Goal: Task Accomplishment & Management: Use online tool/utility

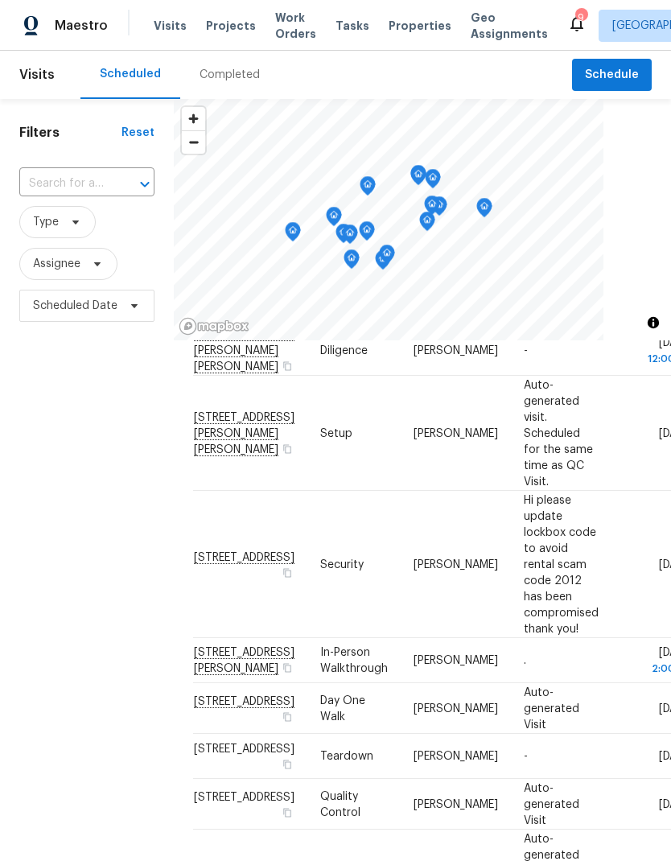
scroll to position [517, 0]
click at [0, 0] on icon at bounding box center [0, 0] width 0 height 0
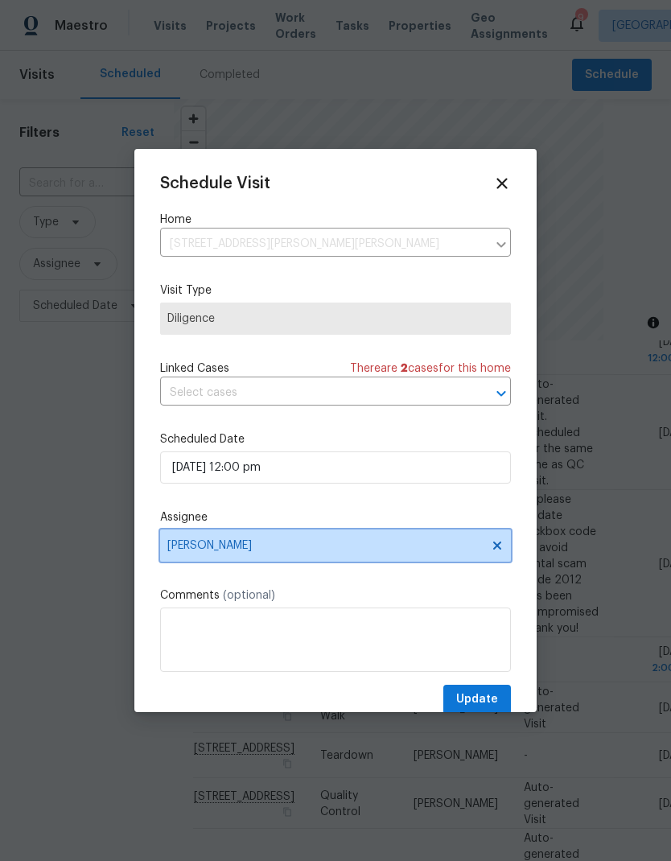
click at [502, 543] on icon at bounding box center [497, 545] width 13 height 13
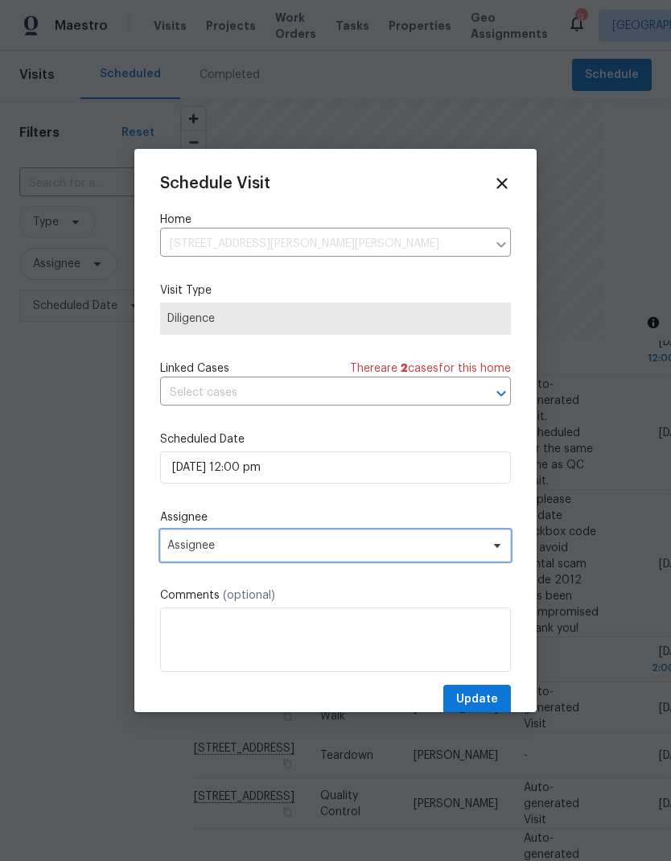
click at [470, 552] on span "Assignee" at bounding box center [324, 545] width 315 height 13
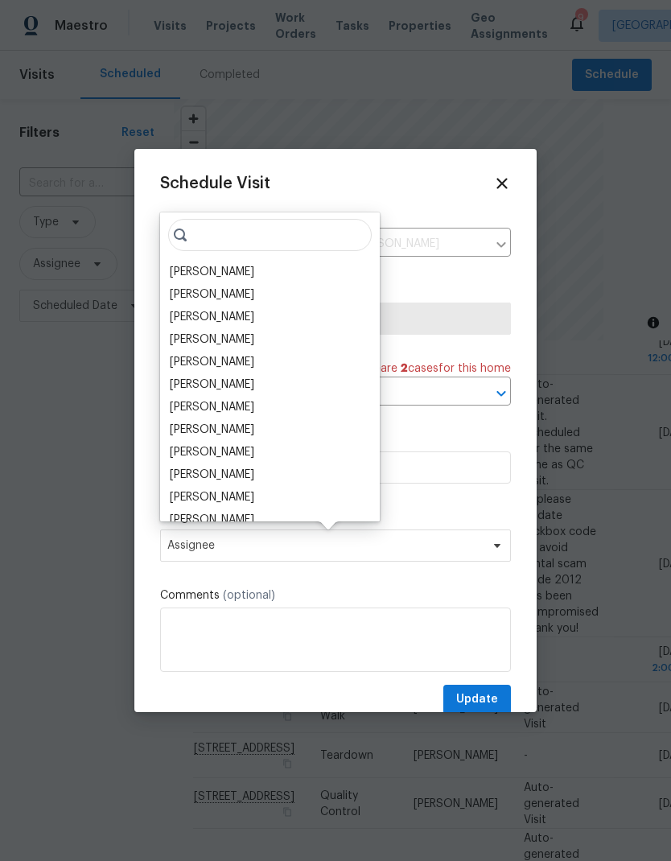
click at [231, 269] on div "Calley Sanchez" at bounding box center [212, 272] width 84 height 16
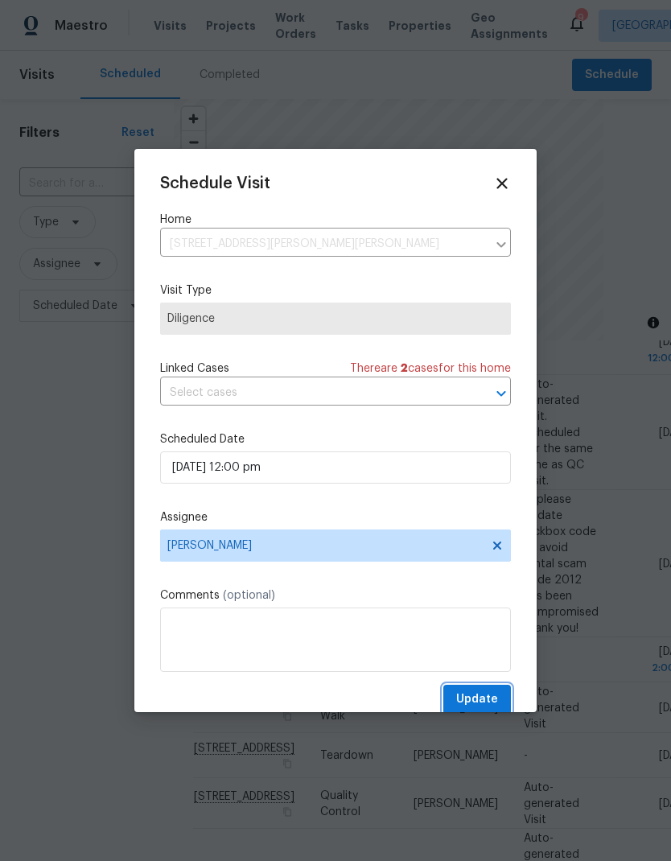
click at [488, 710] on span "Update" at bounding box center [477, 699] width 42 height 20
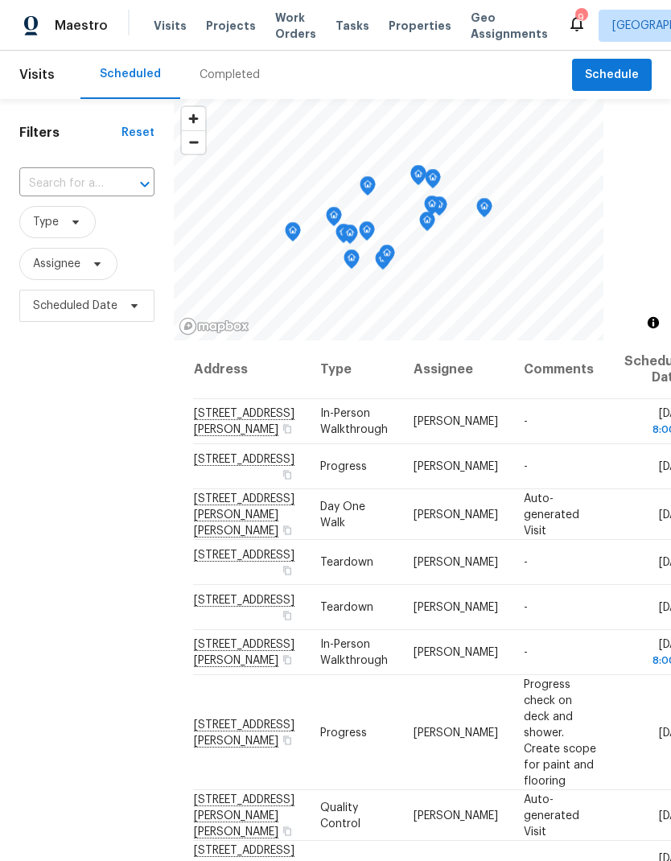
scroll to position [0, 0]
click at [403, 32] on span "Properties" at bounding box center [420, 26] width 63 height 16
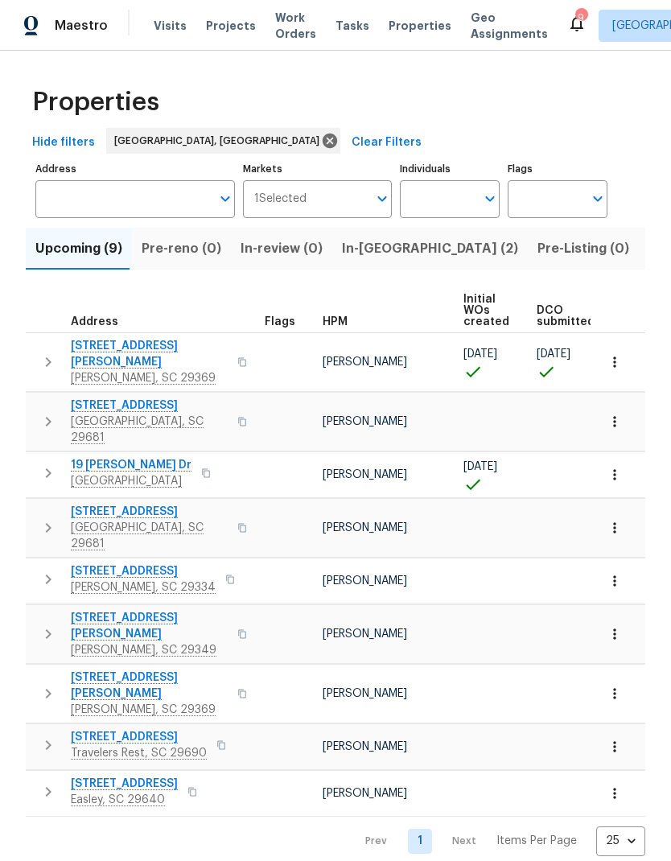
click at [376, 249] on span "In-reno (2)" at bounding box center [430, 248] width 176 height 23
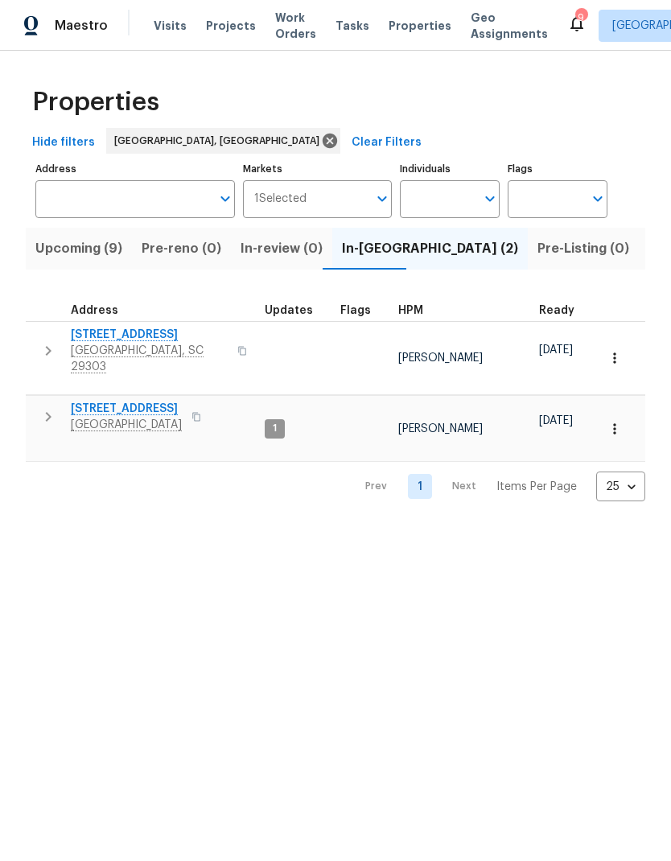
click at [146, 401] on span "10 Ashwood Ave" at bounding box center [126, 409] width 111 height 16
click at [648, 246] on span "Listed (33)" at bounding box center [682, 248] width 68 height 23
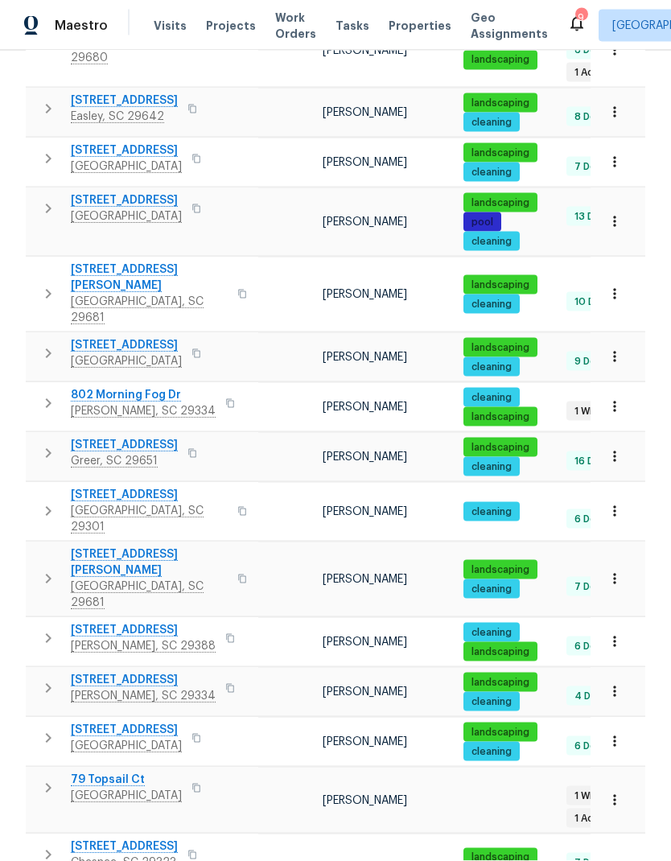
scroll to position [64, 0]
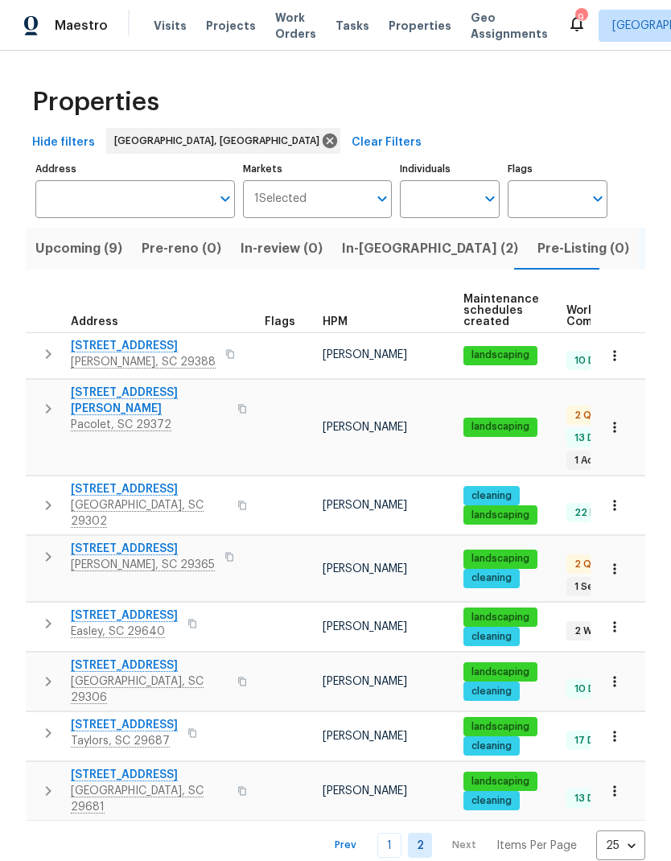
click at [397, 833] on link "1" at bounding box center [389, 845] width 24 height 25
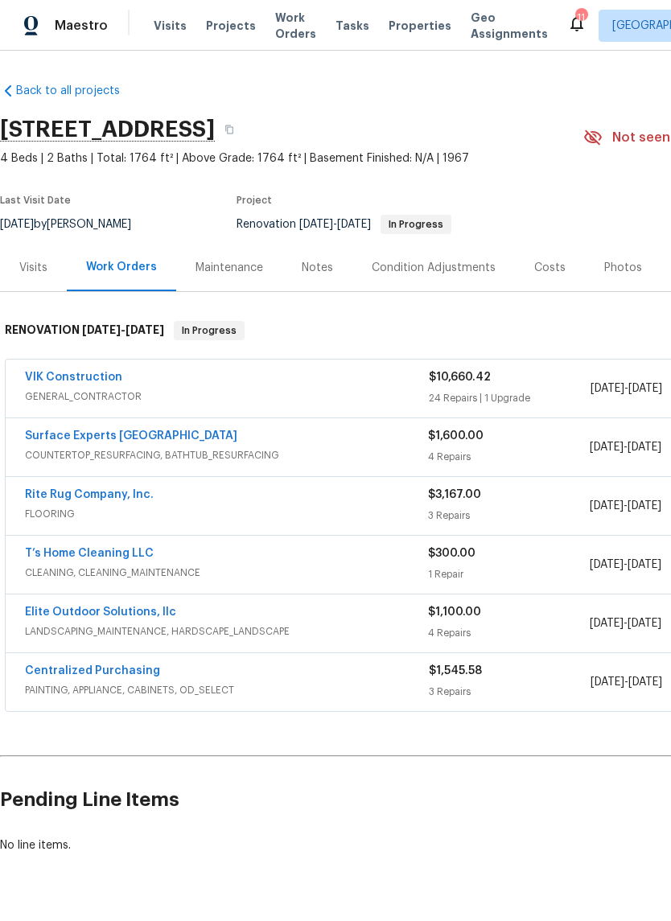
click at [98, 376] on link "VIK Construction" at bounding box center [73, 377] width 97 height 11
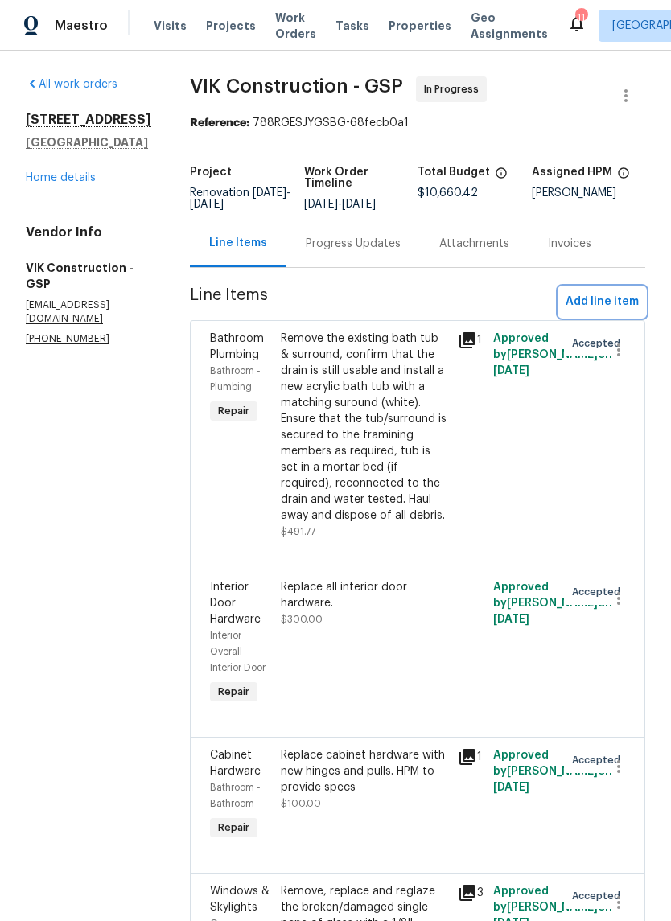
click at [603, 312] on span "Add line item" at bounding box center [602, 302] width 73 height 20
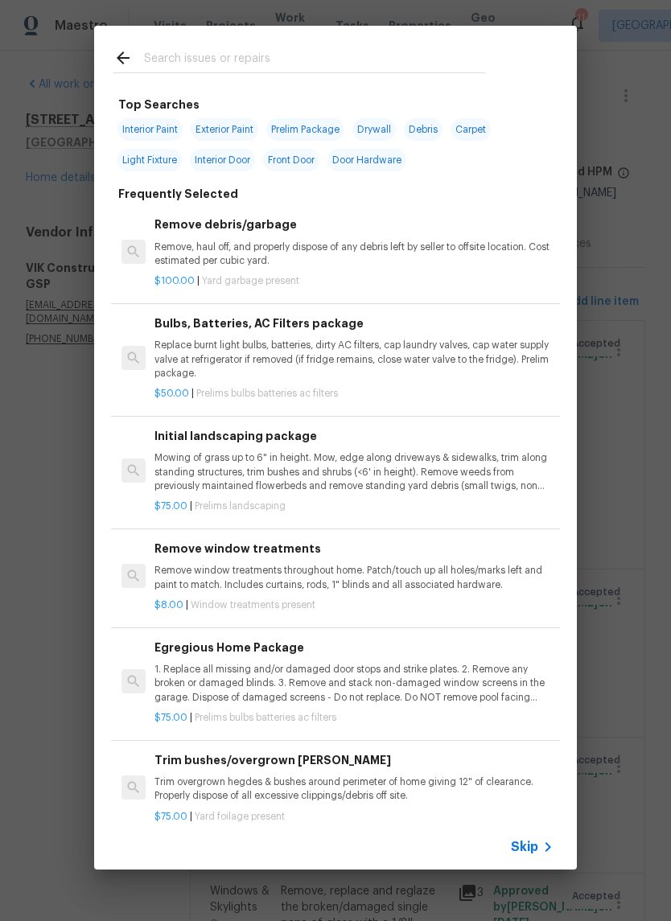
click at [364, 54] on input "text" at bounding box center [314, 60] width 341 height 24
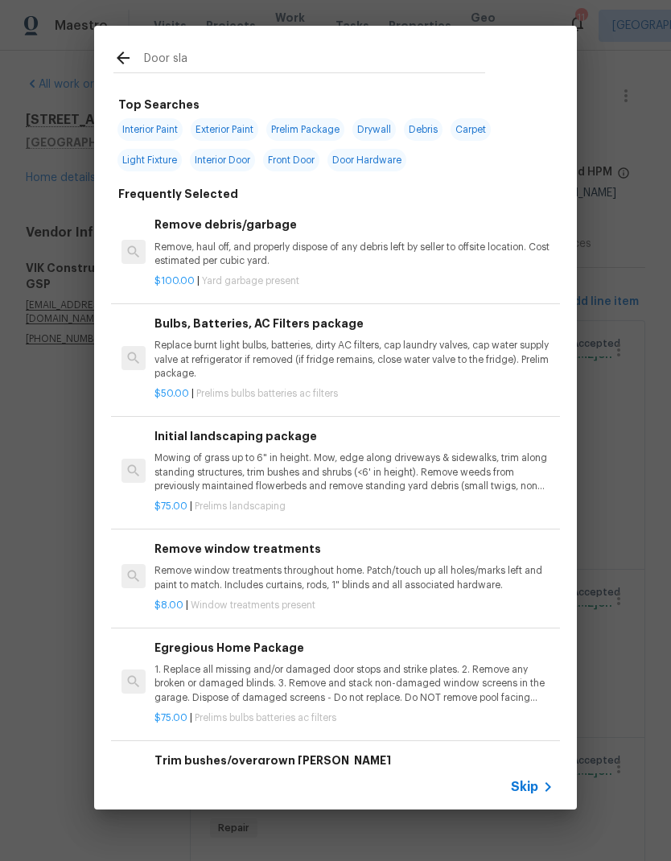
type input "Door slab"
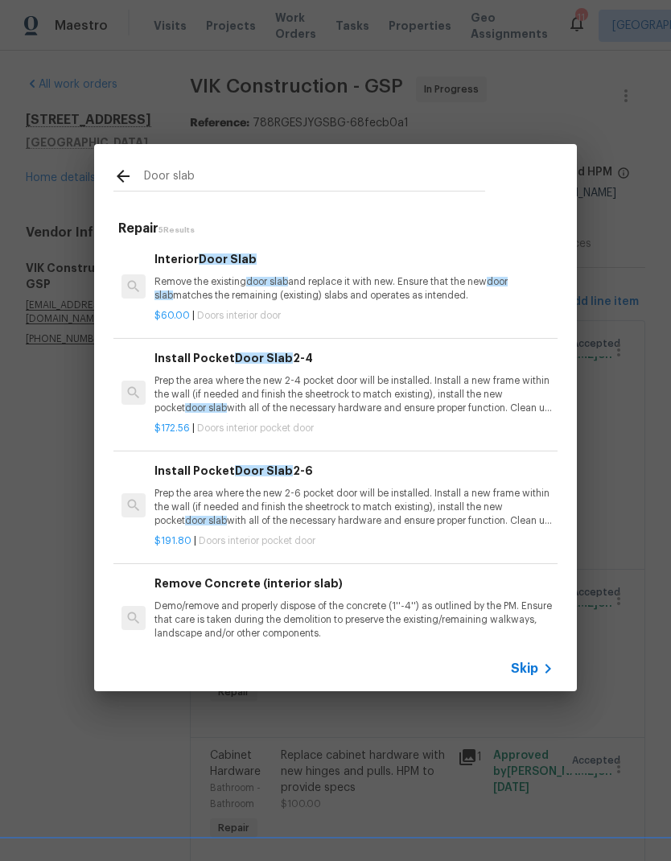
click at [199, 290] on p "Remove the existing door slab and replace it with new. Ensure that the new door…" at bounding box center [353, 288] width 399 height 27
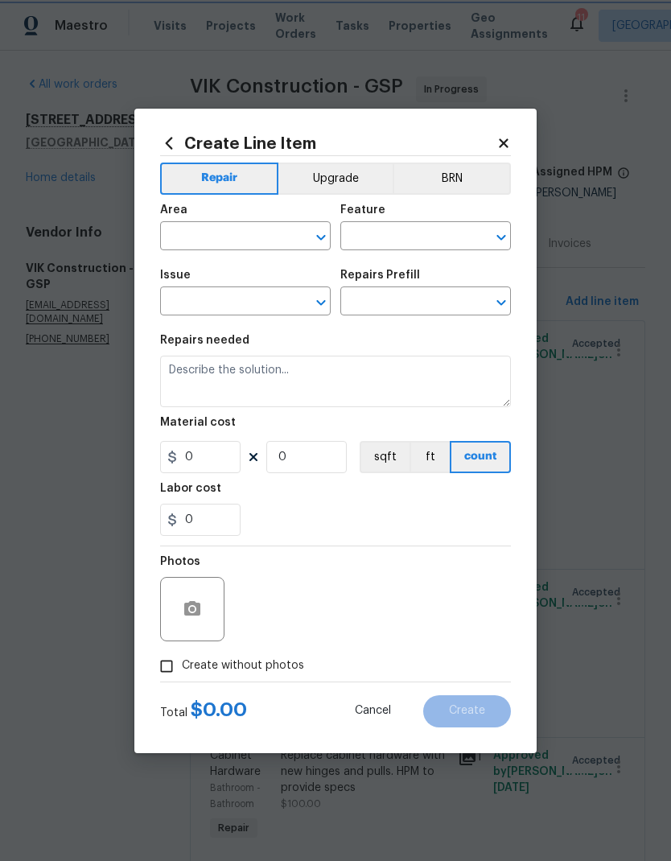
type input "Interior Door"
type input "Interior Door Slab $60.00"
type textarea "Remove the existing door slab and replace it with new. Ensure that the new door…"
type input "60"
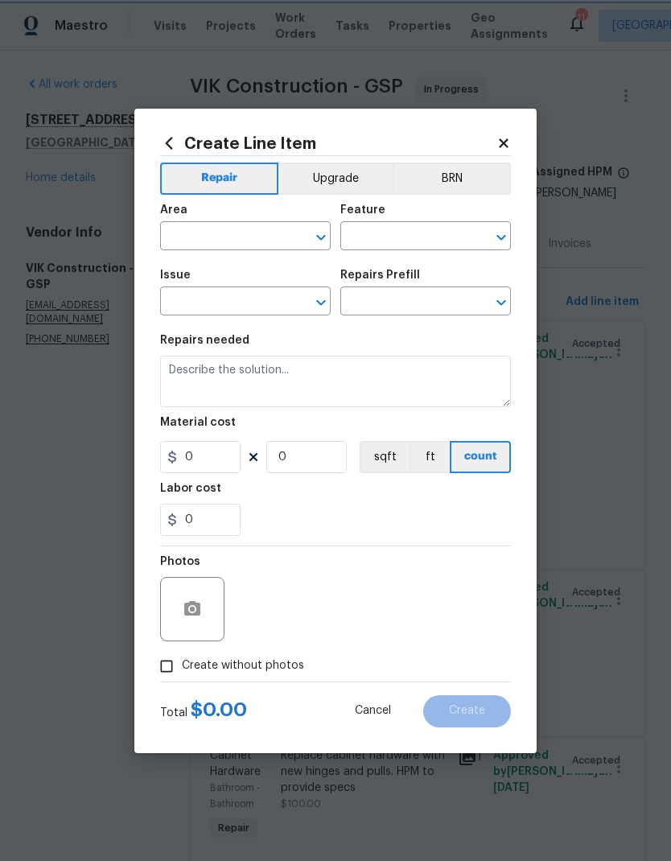
type input "1"
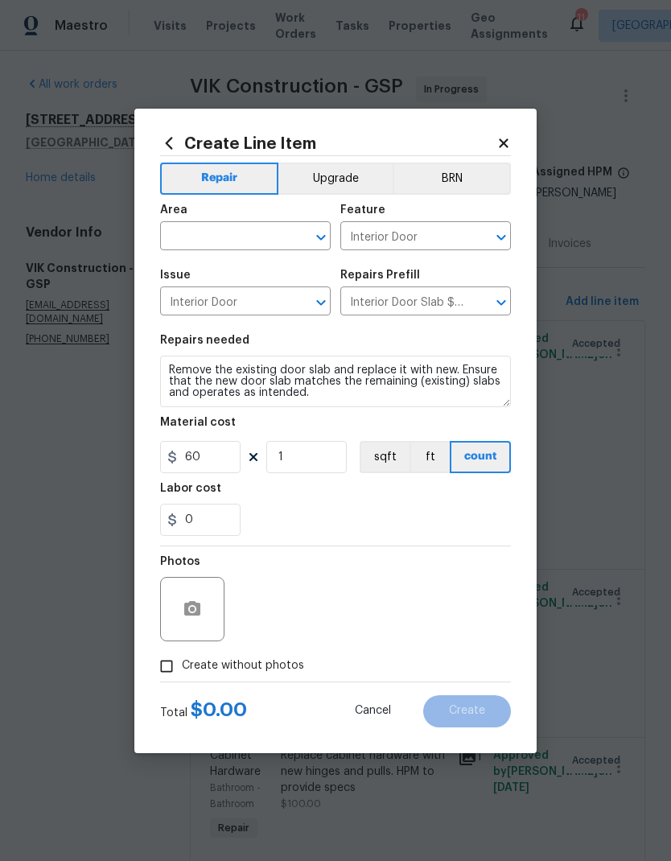
click at [198, 290] on div "Create Line Item Repair Upgrade BRN Area ​ Feature Interior Door ​ Issue Interi…" at bounding box center [335, 431] width 402 height 644
click at [200, 240] on input "text" at bounding box center [223, 237] width 126 height 25
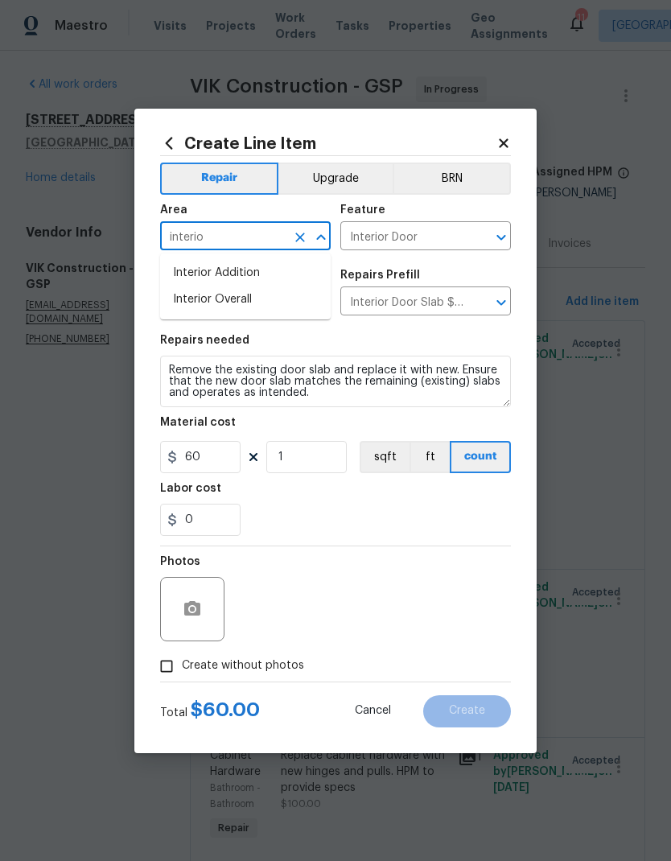
click at [192, 300] on li "Interior Overall" at bounding box center [245, 299] width 171 height 27
type input "Interior Overall"
click at [191, 303] on input "Interior Door" at bounding box center [223, 302] width 126 height 25
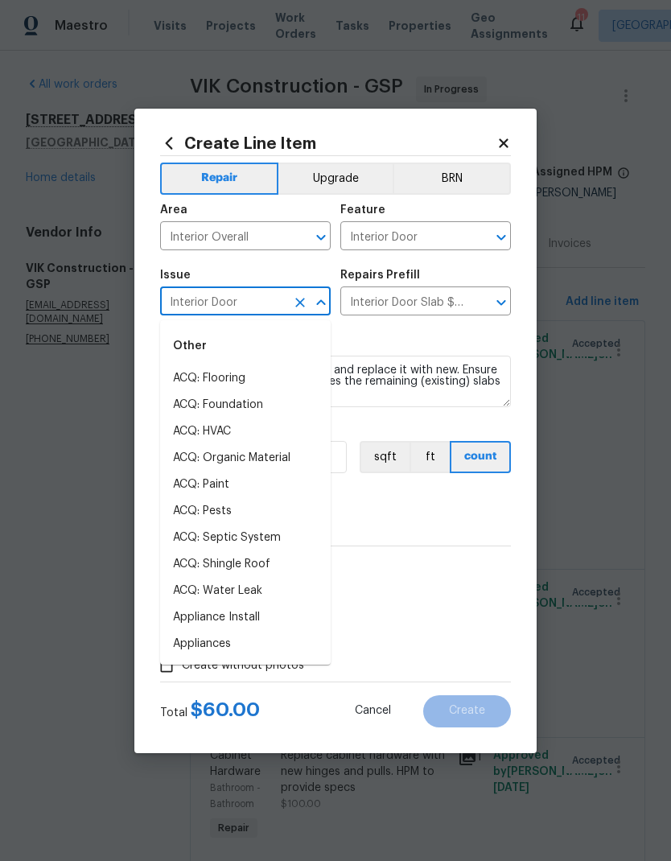
click at [416, 399] on textarea "Remove the existing door slab and replace it with new. Ensure that the new door…" at bounding box center [335, 381] width 351 height 51
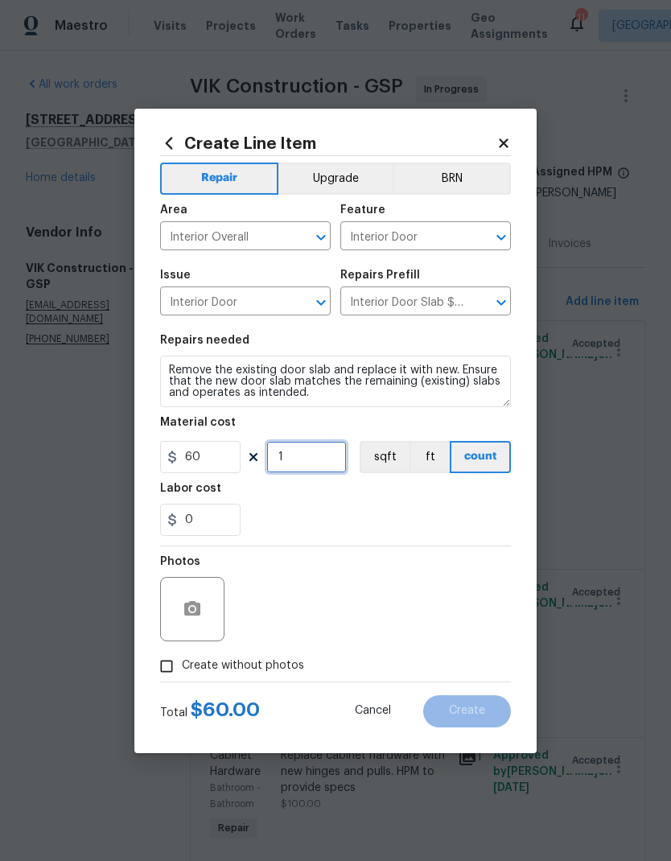
click at [306, 464] on input "1" at bounding box center [306, 457] width 80 height 32
type input "11"
click at [422, 419] on div "Material cost" at bounding box center [335, 427] width 351 height 21
click at [163, 680] on input "Create without photos" at bounding box center [166, 666] width 31 height 31
checkbox input "true"
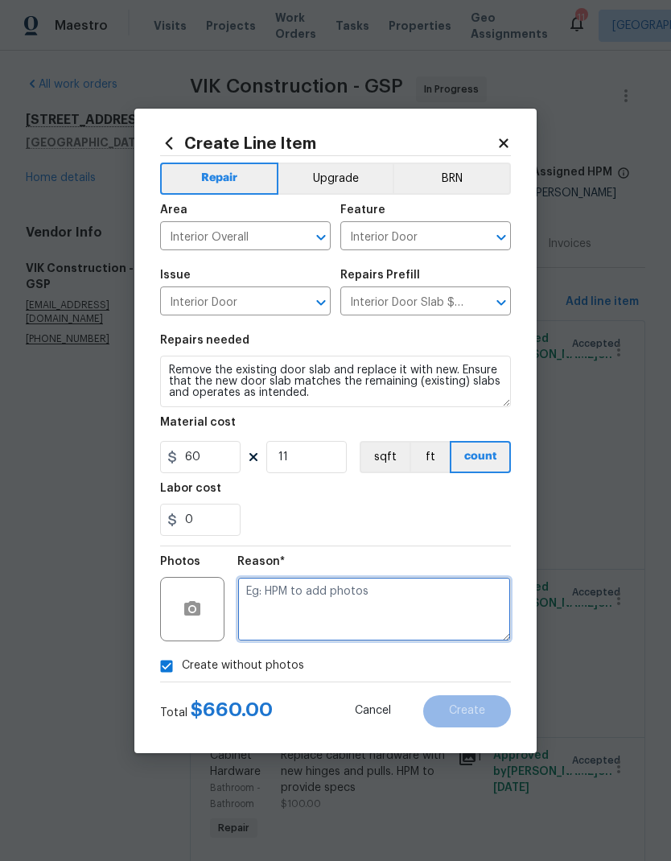
click at [410, 619] on textarea at bounding box center [374, 609] width 274 height 64
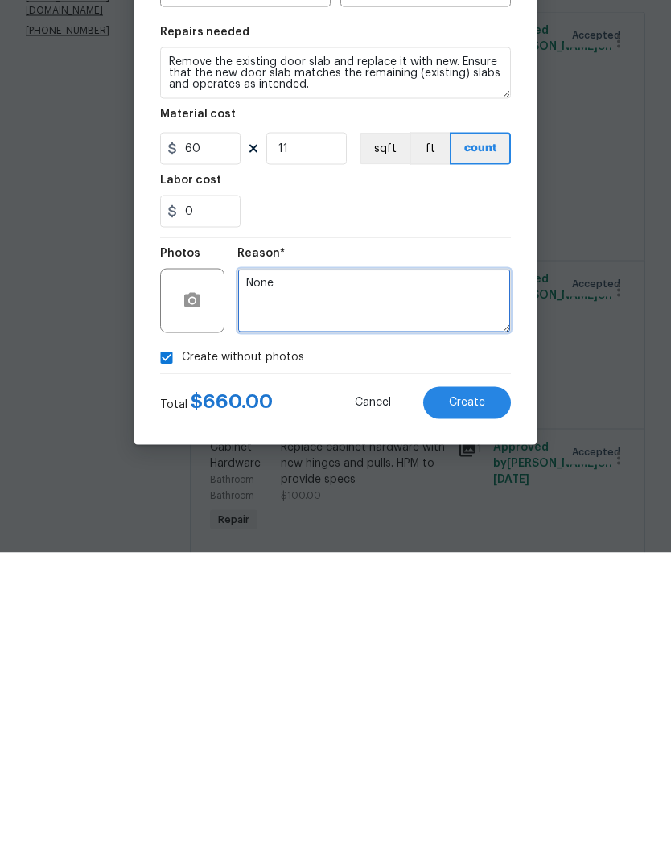
type textarea "None"
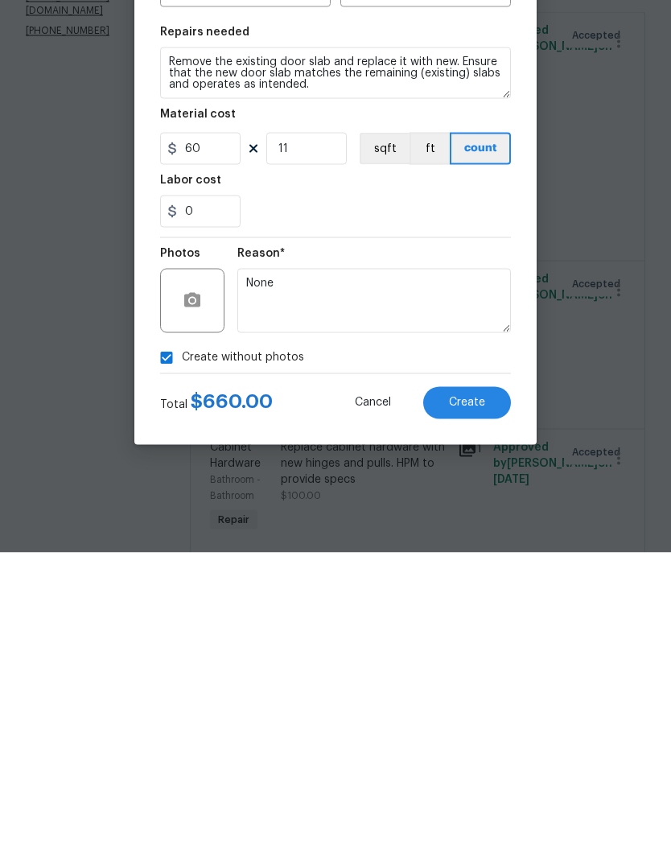
click at [473, 705] on span "Create" at bounding box center [467, 711] width 36 height 12
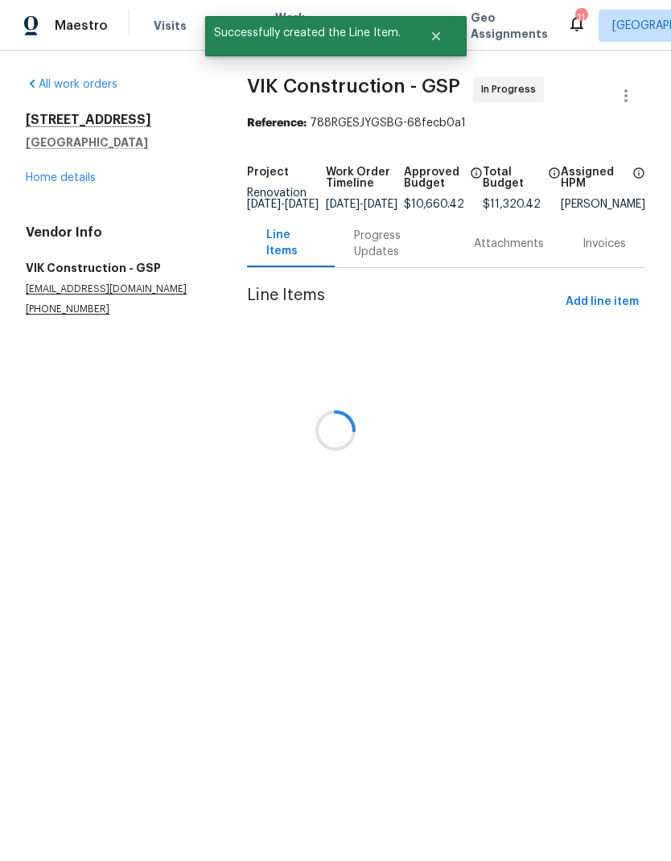
scroll to position [0, 0]
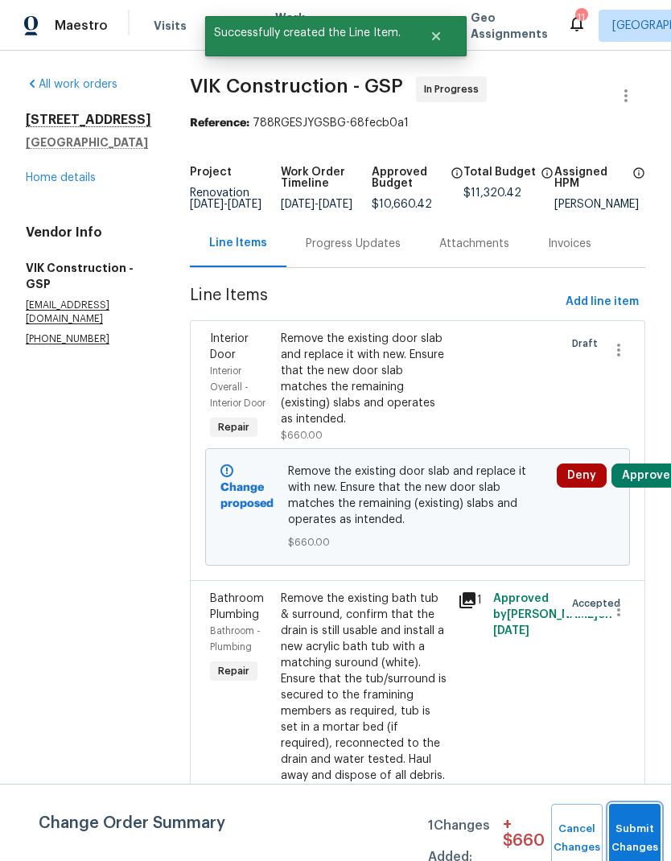
click at [627, 841] on span "Submit Changes" at bounding box center [634, 838] width 35 height 37
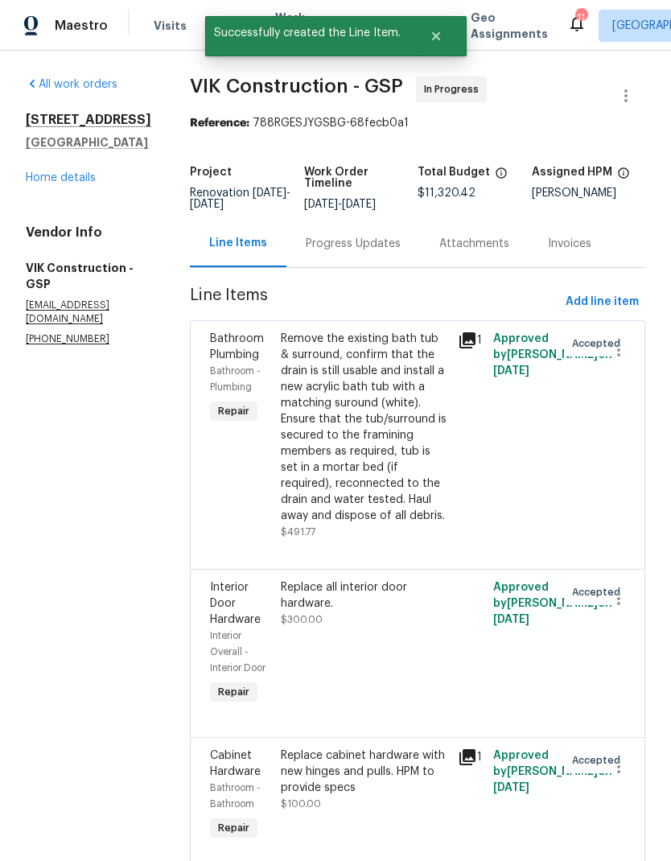
click at [49, 183] on link "Home details" at bounding box center [61, 177] width 70 height 11
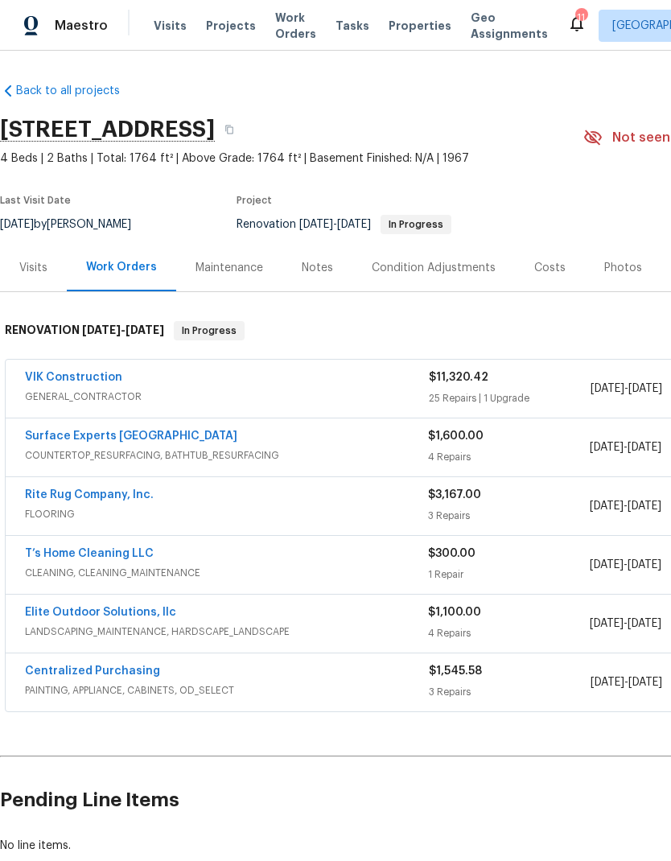
click at [310, 266] on div "Notes" at bounding box center [317, 268] width 31 height 16
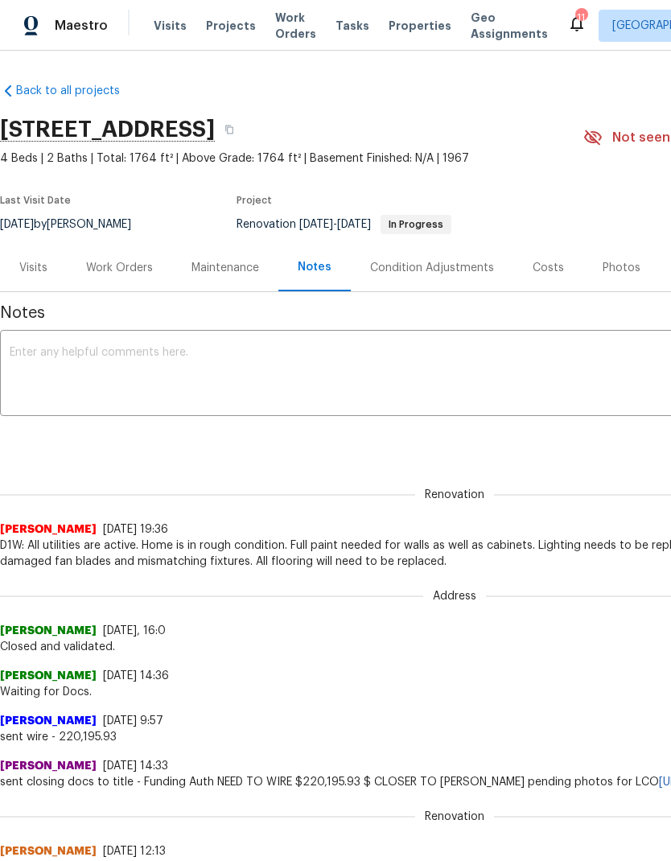
click at [333, 356] on textarea at bounding box center [455, 375] width 890 height 56
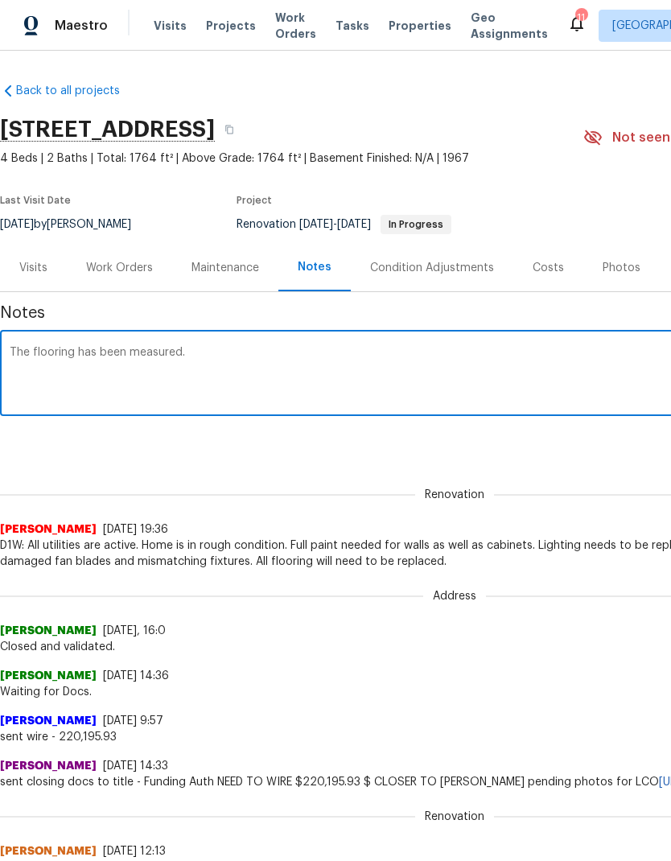
click at [20, 347] on textarea "The flooring has been measured." at bounding box center [455, 375] width 890 height 56
click at [382, 350] on textarea "GC has began prepping for paint. The flooring has been measured." at bounding box center [455, 375] width 890 height 56
click at [179, 349] on textarea "GC has began prepping for paint. The flooring has been measured." at bounding box center [455, 375] width 890 height 56
click at [322, 360] on textarea "GC has began painting. The flooring has been measured." at bounding box center [455, 375] width 890 height 56
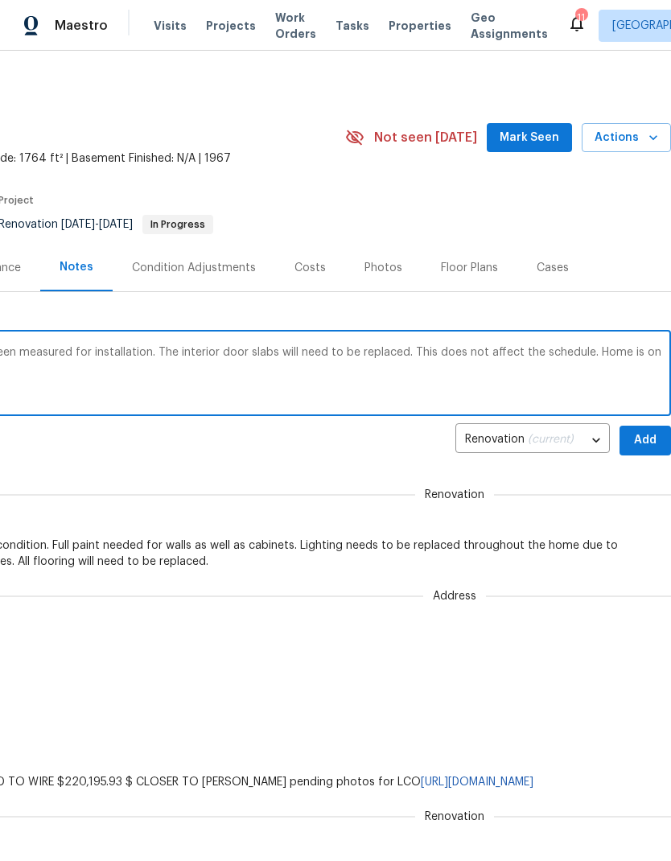
scroll to position [0, 238]
type textarea "GC has began painting. The flooring has been measured for installation. The int…"
click at [653, 441] on span "Add" at bounding box center [645, 440] width 26 height 20
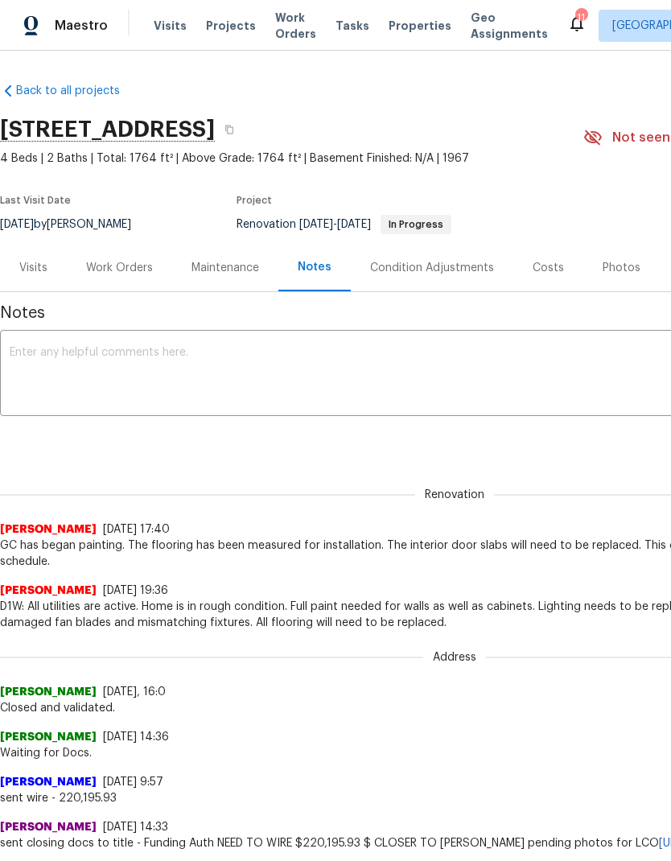
scroll to position [0, 0]
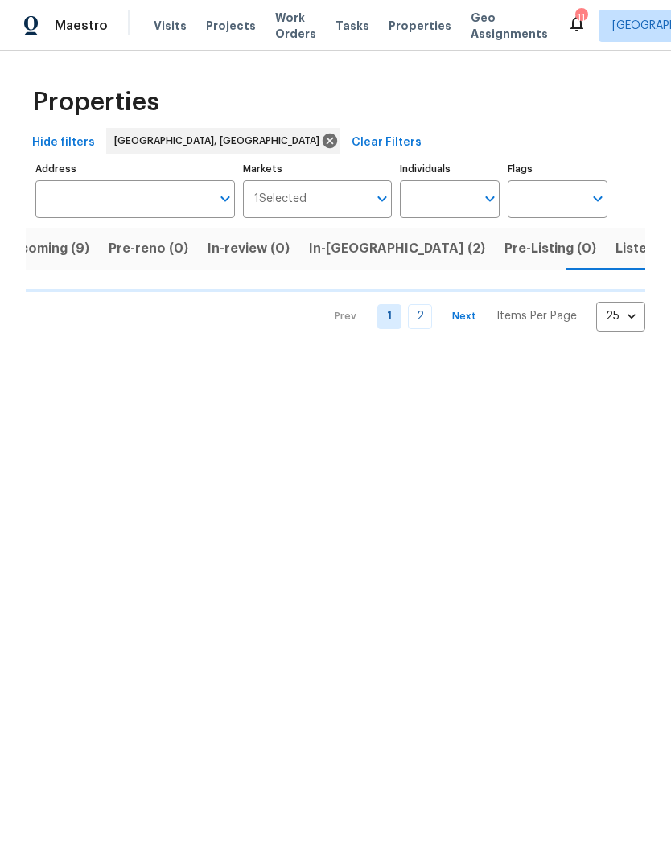
scroll to position [0, 34]
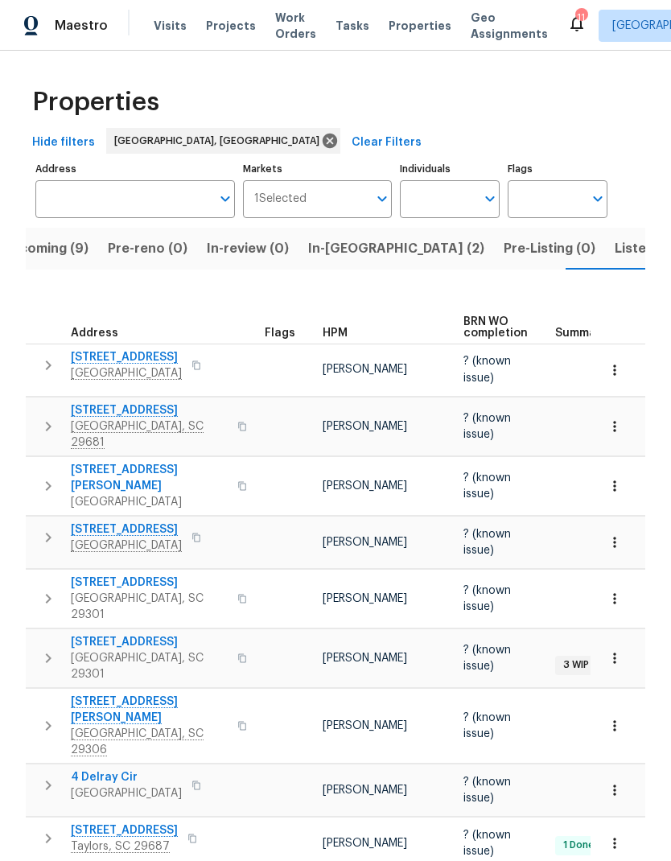
click at [115, 467] on span "8 Howell Cir" at bounding box center [149, 478] width 157 height 32
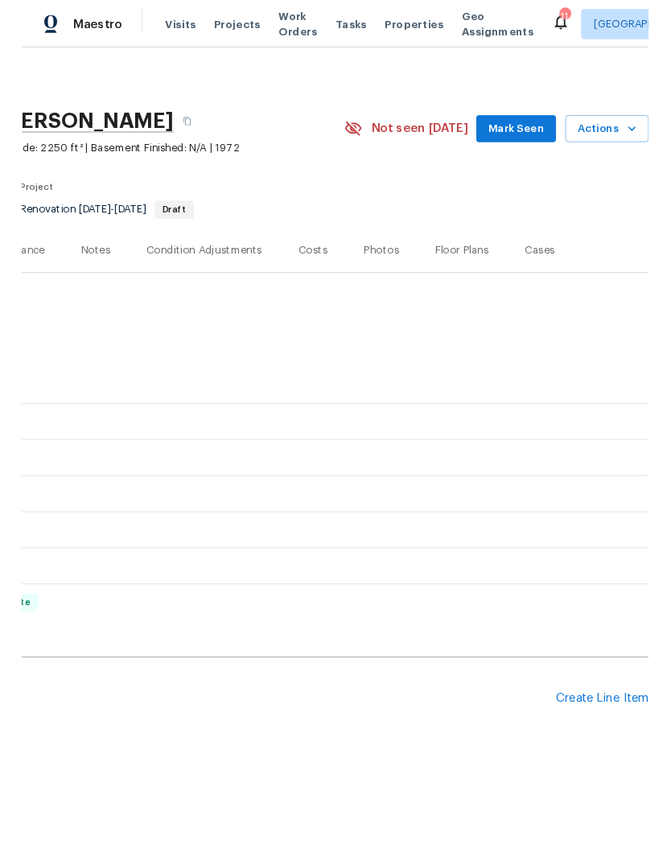
scroll to position [0, 238]
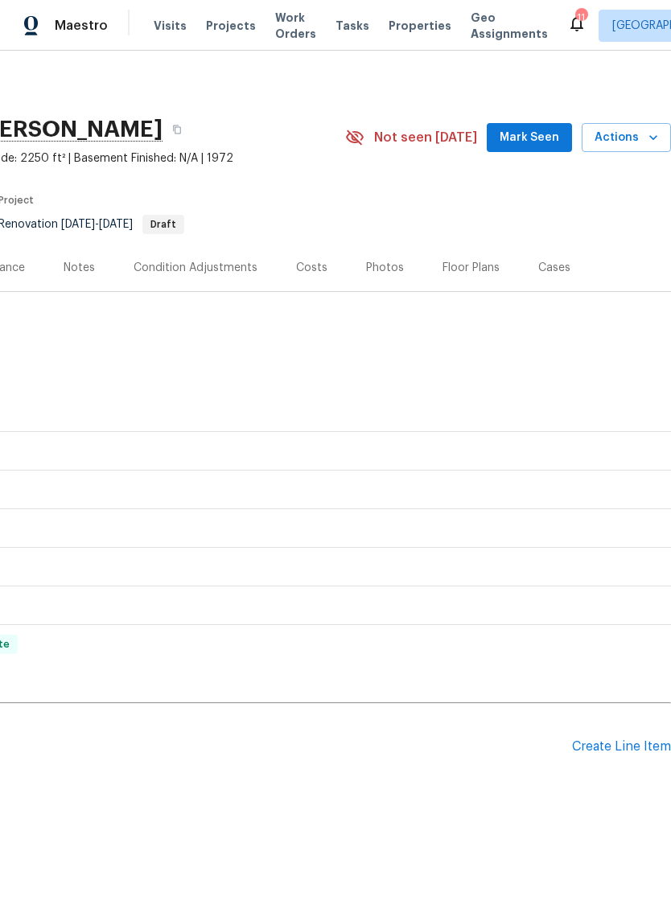
click at [619, 745] on div "Create Line Item" at bounding box center [621, 746] width 99 height 15
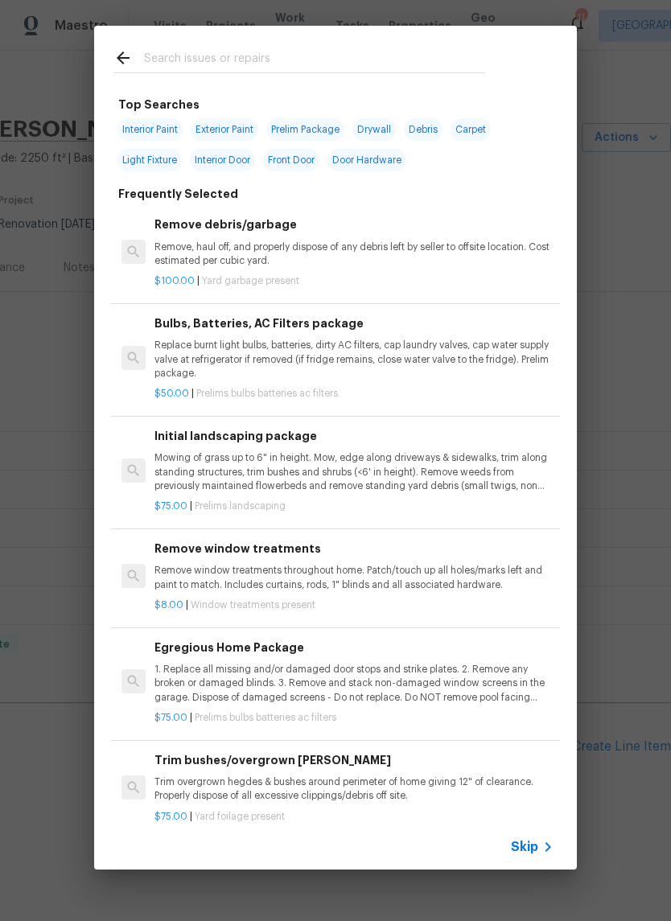
click at [268, 53] on input "text" at bounding box center [314, 60] width 341 height 24
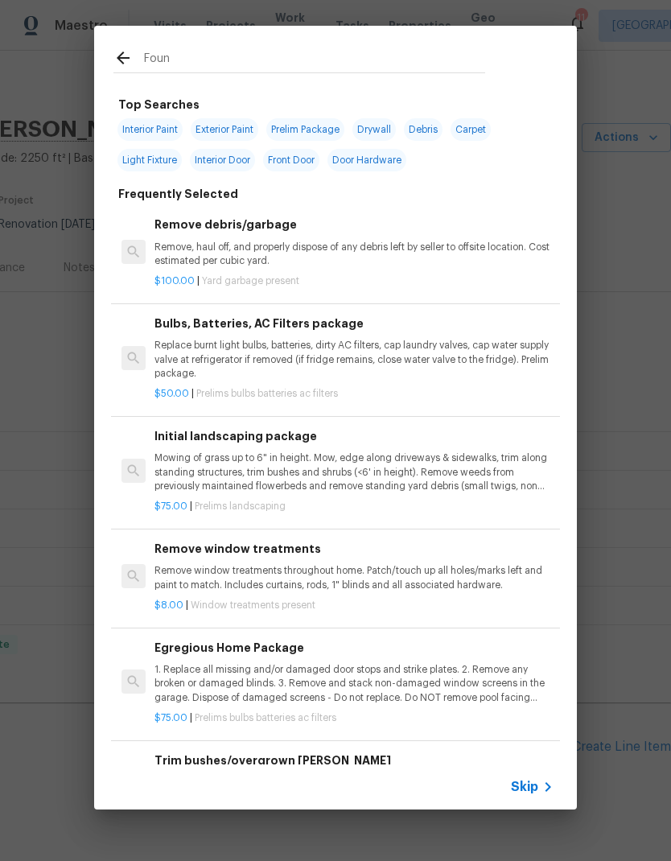
type input "Found"
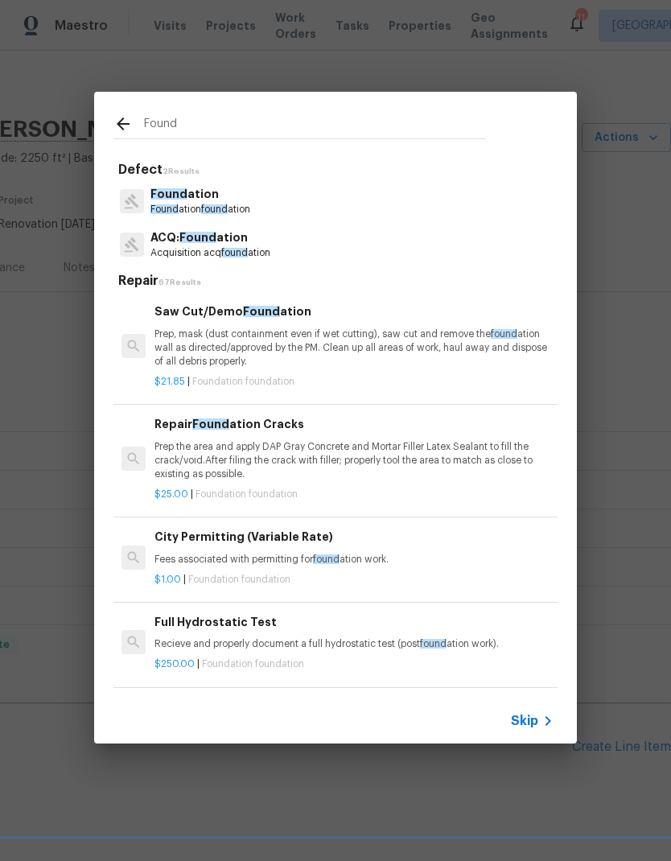
click at [241, 200] on p "Found ation" at bounding box center [200, 194] width 100 height 17
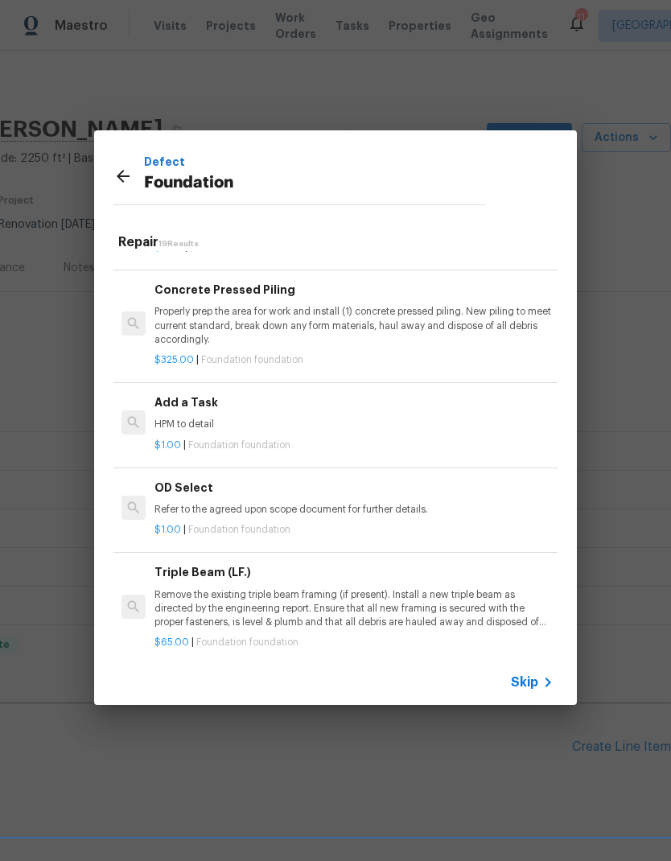
scroll to position [1194, 0]
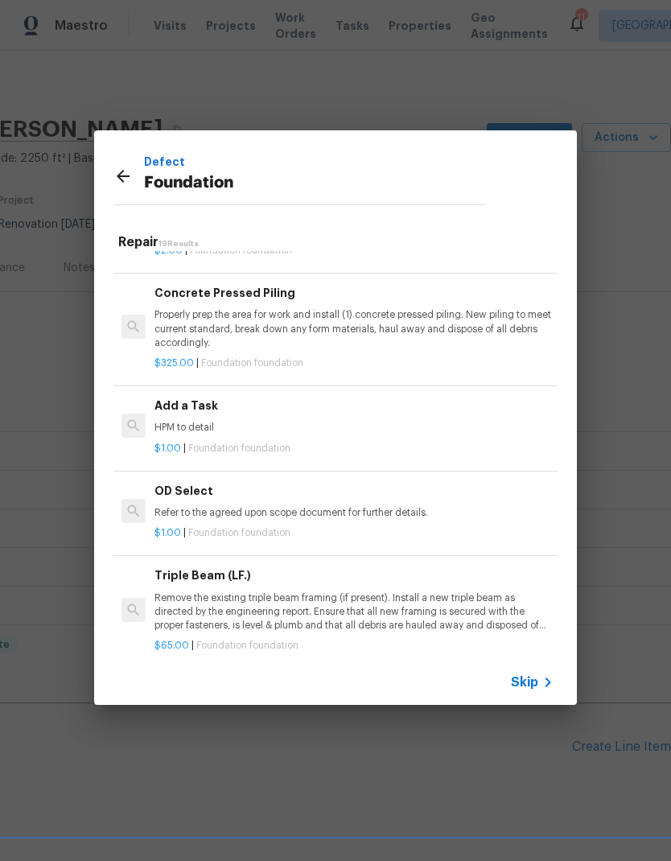
click at [292, 431] on p "HPM to detail" at bounding box center [353, 428] width 399 height 14
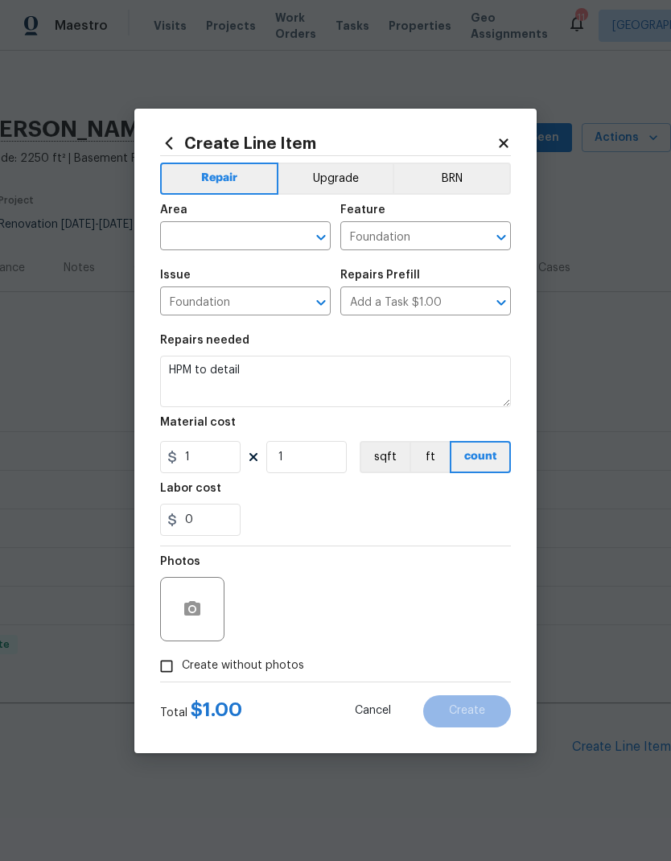
click at [286, 230] on div "​" at bounding box center [245, 237] width 171 height 25
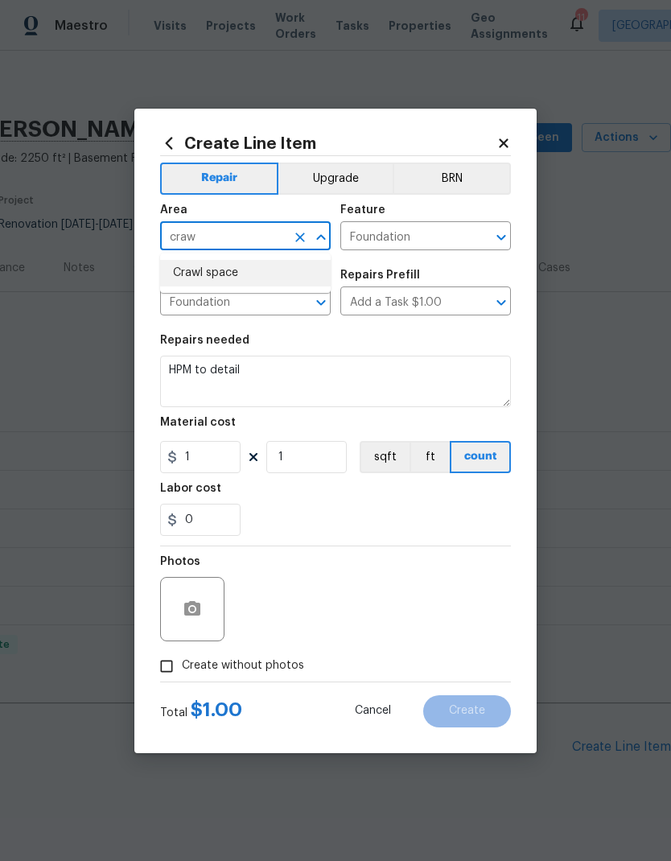
click at [265, 280] on li "Crawl space" at bounding box center [245, 273] width 171 height 27
type input "Crawl space"
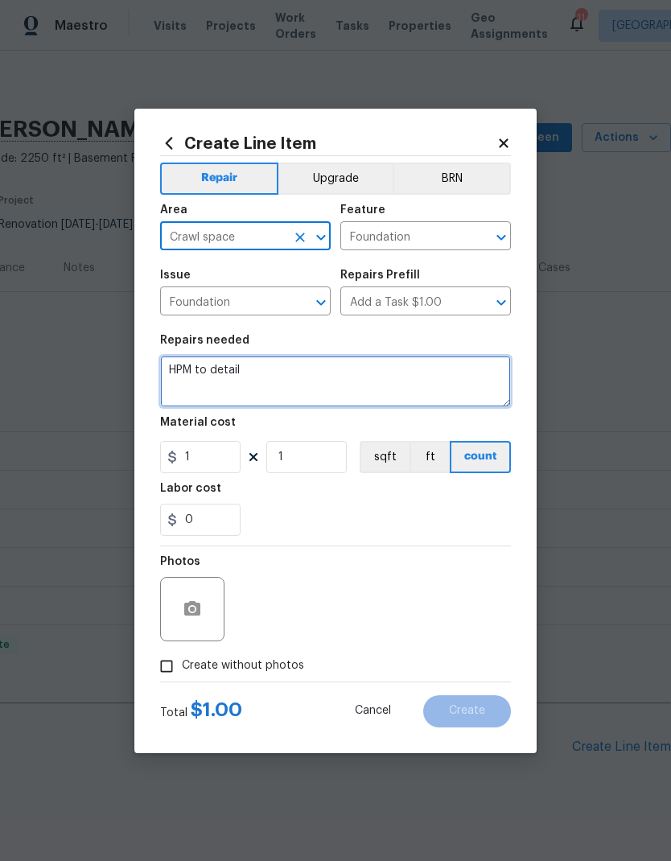
click at [224, 377] on textarea "HPM to detail" at bounding box center [335, 381] width 351 height 51
click at [212, 357] on textarea "HPM to detail" at bounding box center [335, 381] width 351 height 51
click at [215, 368] on textarea "HPM to detail" at bounding box center [335, 381] width 351 height 51
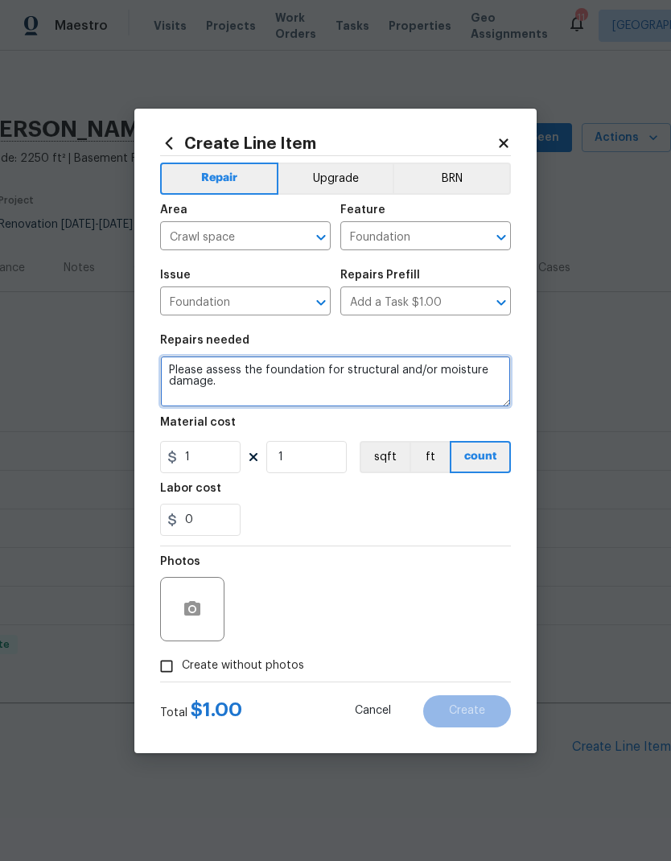
type textarea "Please assess the foundation for structural and/or moisture damage."
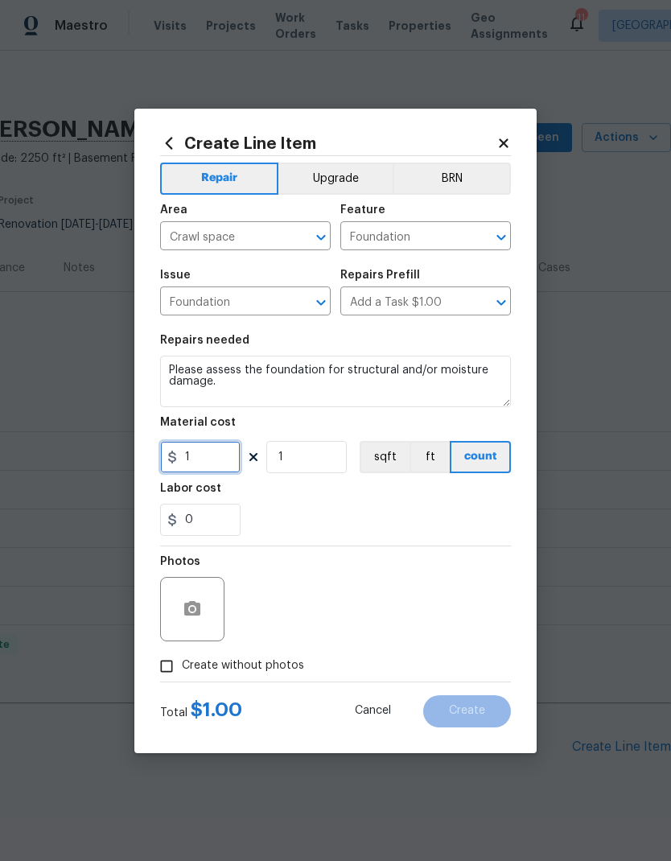
click at [213, 466] on input "1" at bounding box center [200, 457] width 80 height 32
type input "150"
click at [472, 523] on div "0" at bounding box center [335, 520] width 351 height 32
click at [166, 677] on input "Create without photos" at bounding box center [166, 666] width 31 height 31
checkbox input "true"
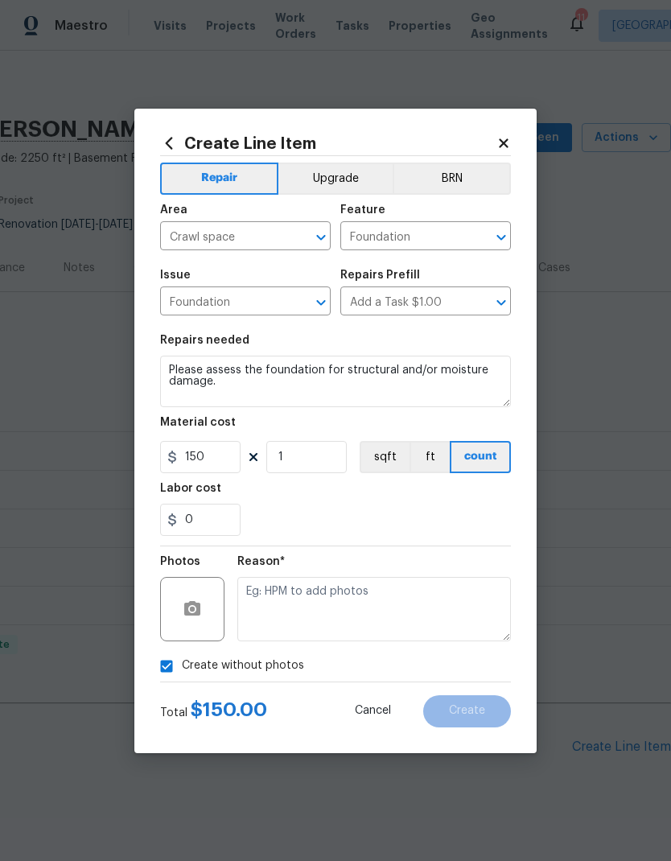
click at [364, 628] on textarea at bounding box center [374, 609] width 274 height 64
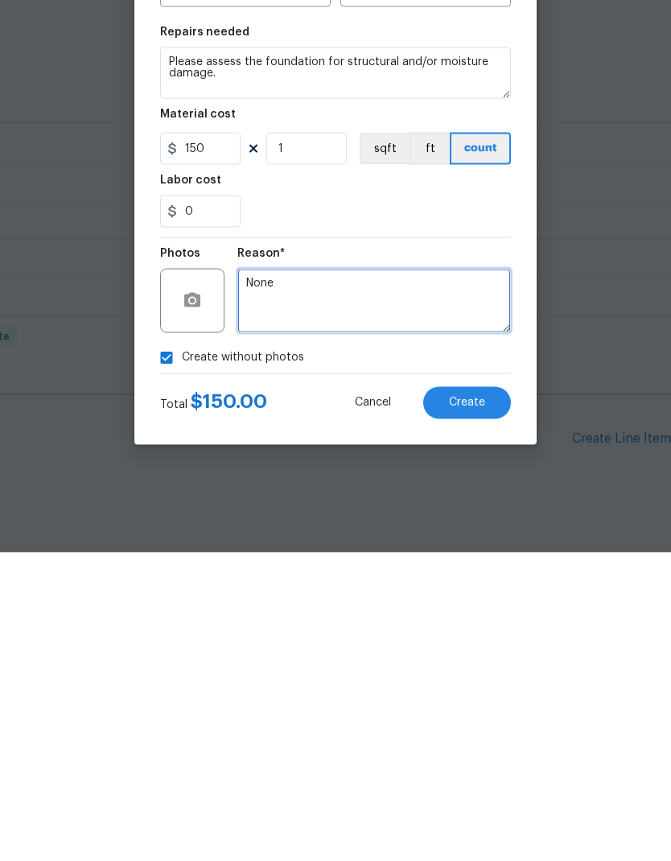
type textarea "None"
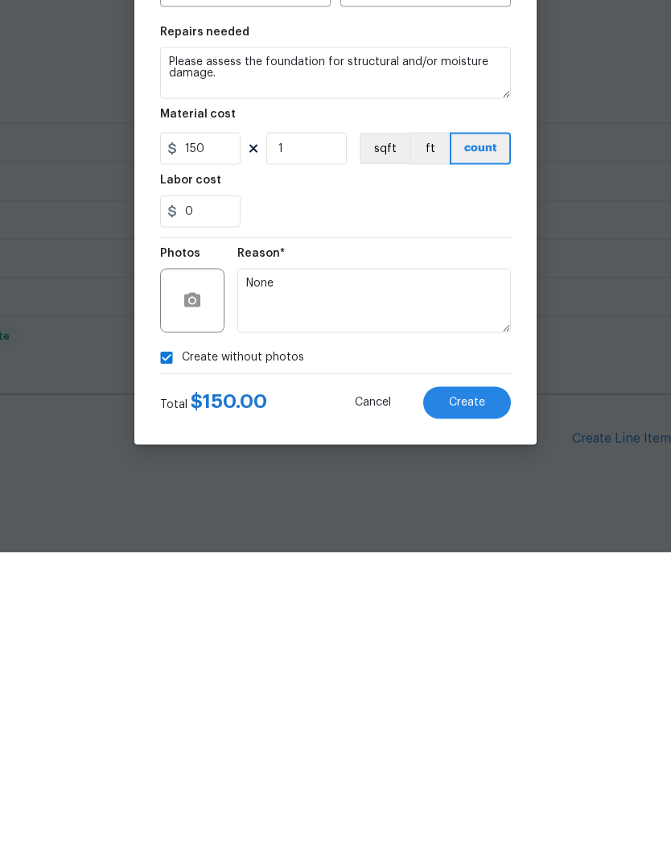
click at [499, 695] on button "Create" at bounding box center [467, 711] width 88 height 32
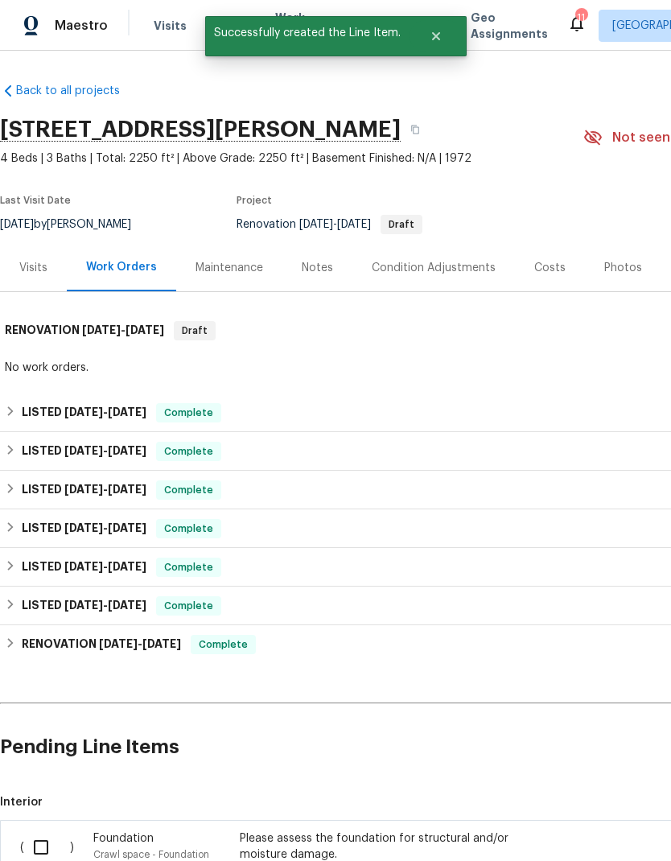
scroll to position [0, 0]
click at [38, 830] on input "checkbox" at bounding box center [47, 847] width 46 height 34
checkbox input "true"
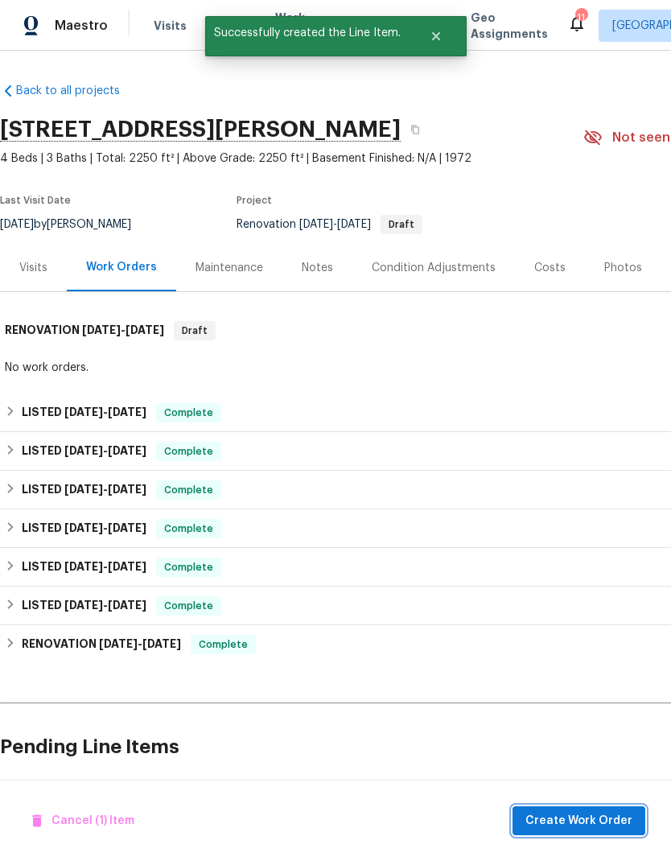
click at [574, 818] on span "Create Work Order" at bounding box center [578, 821] width 107 height 20
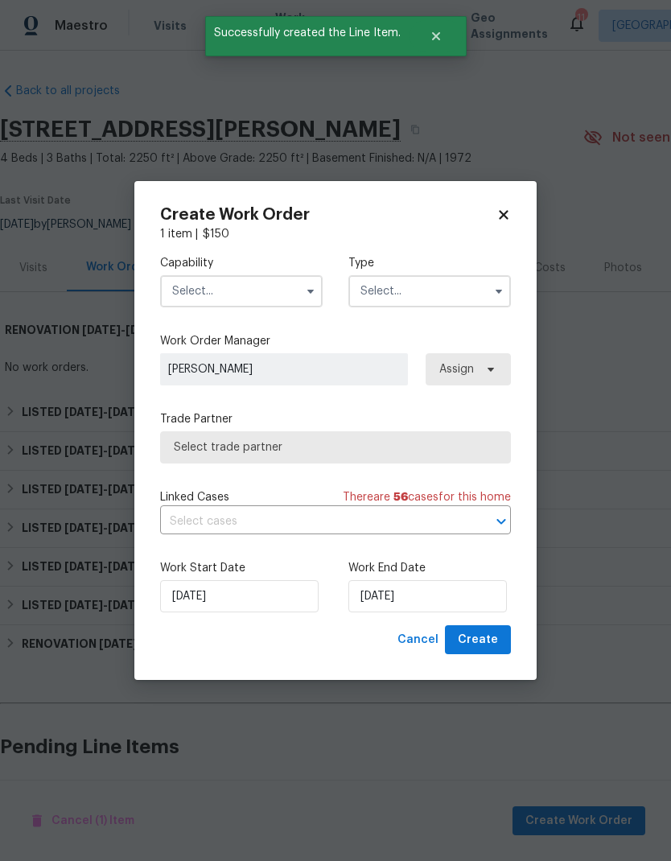
click at [282, 285] on input "text" at bounding box center [241, 291] width 163 height 32
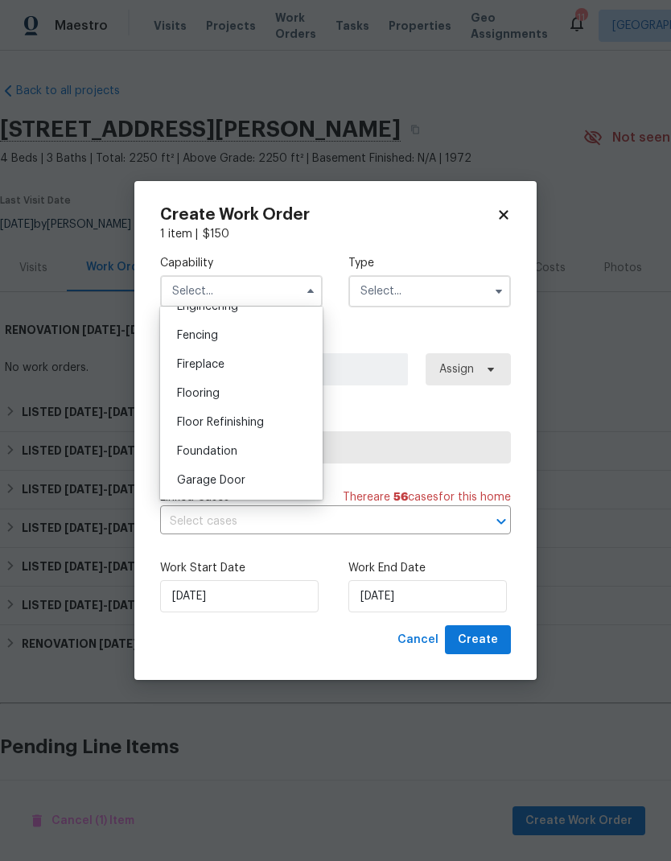
scroll to position [604, 0]
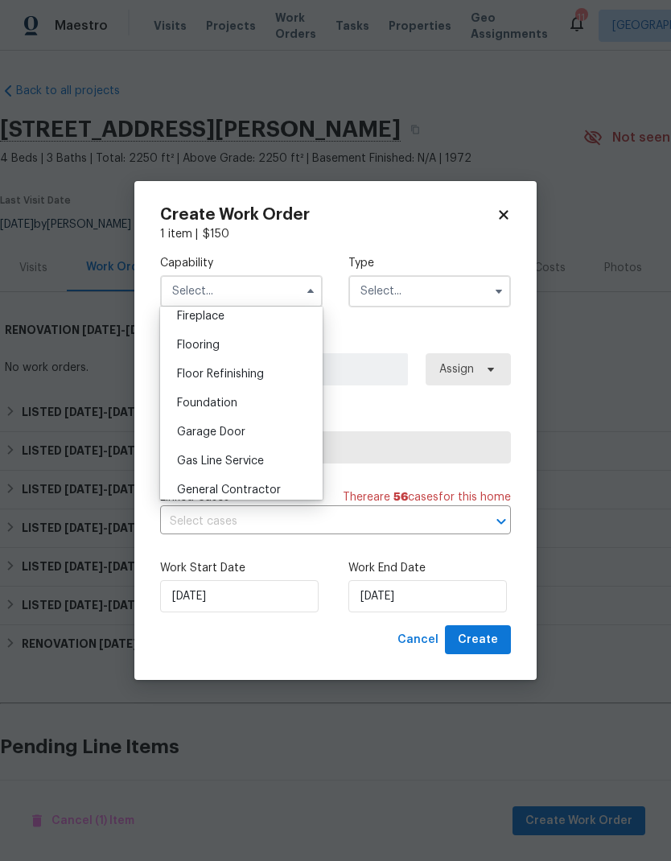
click at [220, 408] on span "Foundation" at bounding box center [207, 402] width 60 height 11
type input "Foundation"
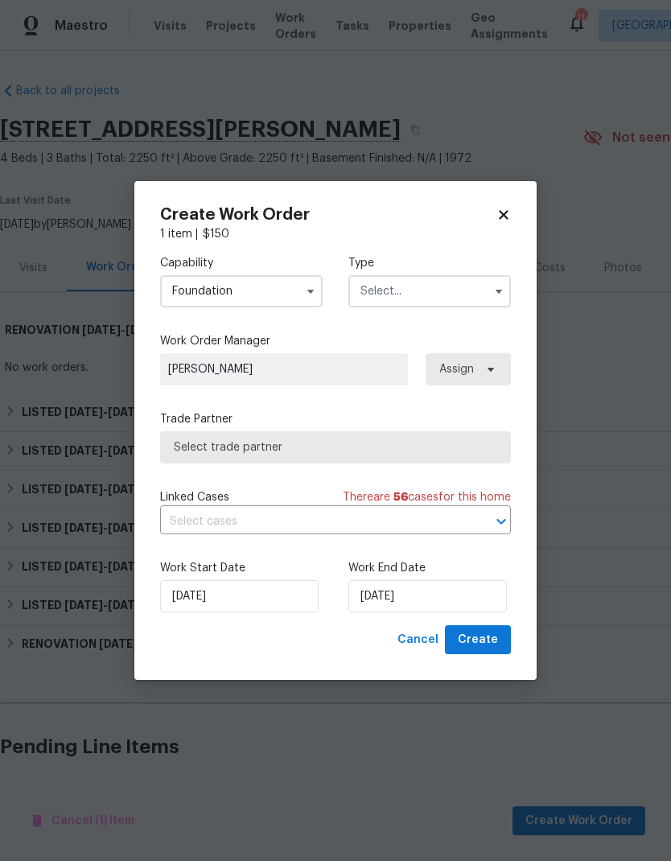
click at [456, 294] on input "text" at bounding box center [429, 291] width 163 height 32
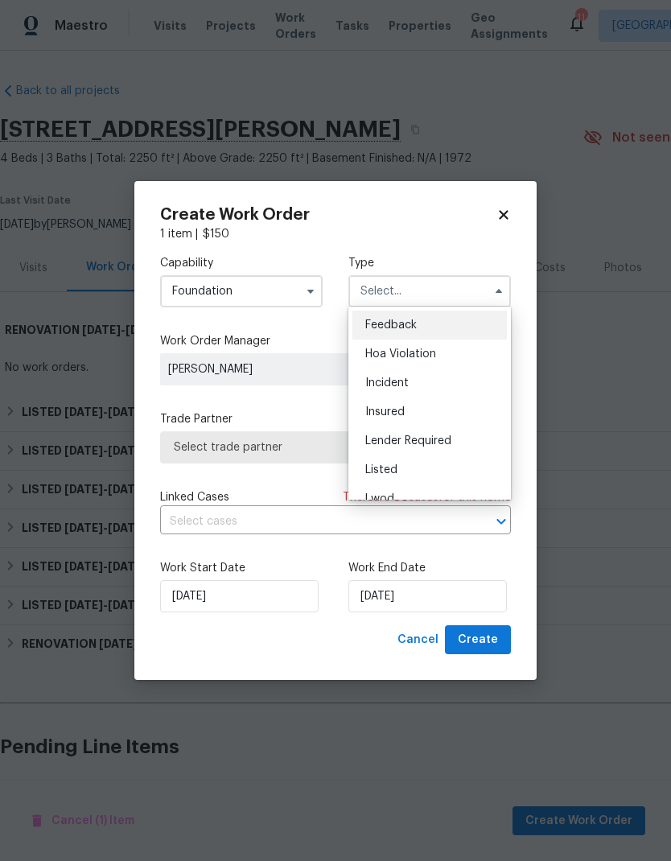
click at [393, 467] on span "Listed" at bounding box center [381, 469] width 32 height 11
type input "Listed"
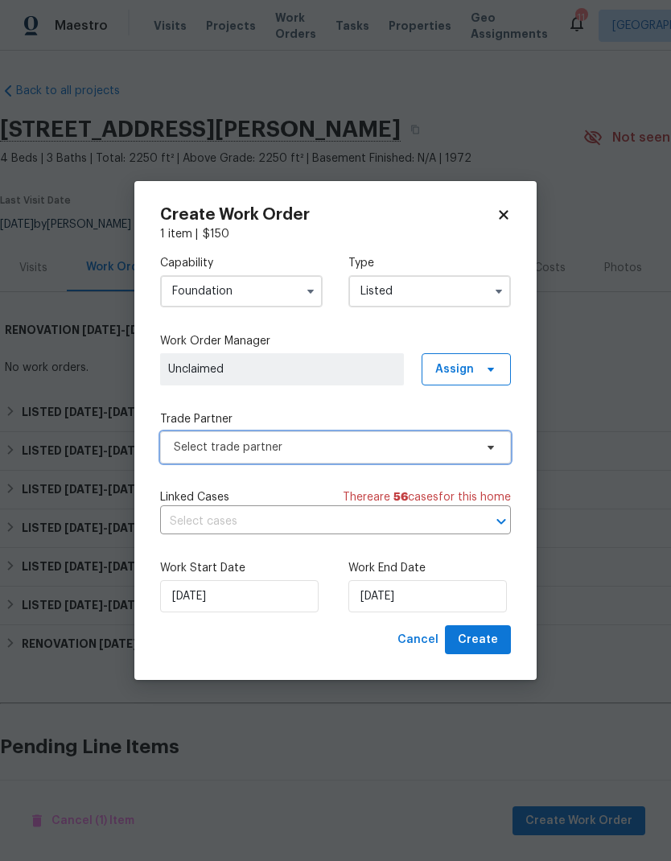
click at [436, 449] on span "Select trade partner" at bounding box center [324, 447] width 300 height 16
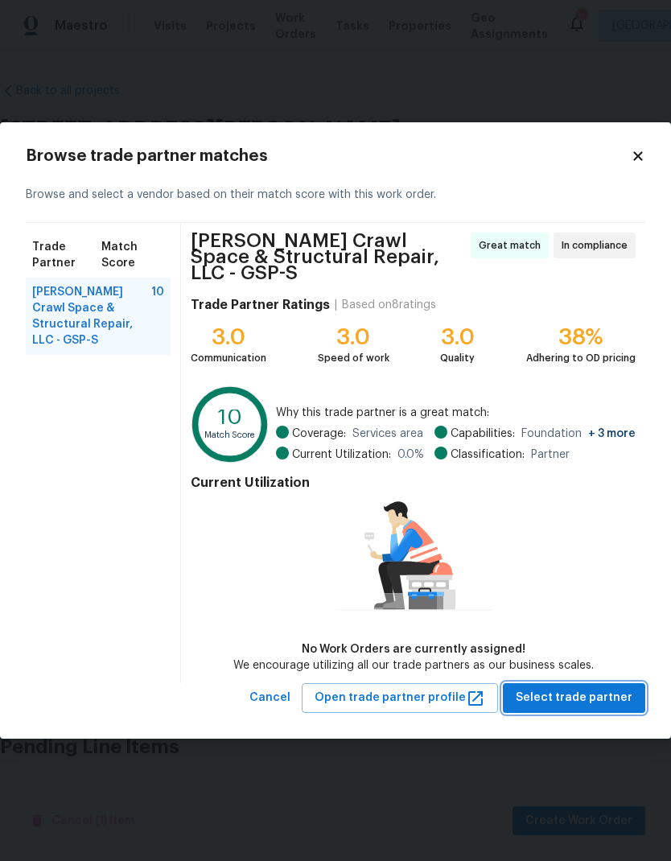
click at [595, 692] on span "Select trade partner" at bounding box center [574, 698] width 117 height 20
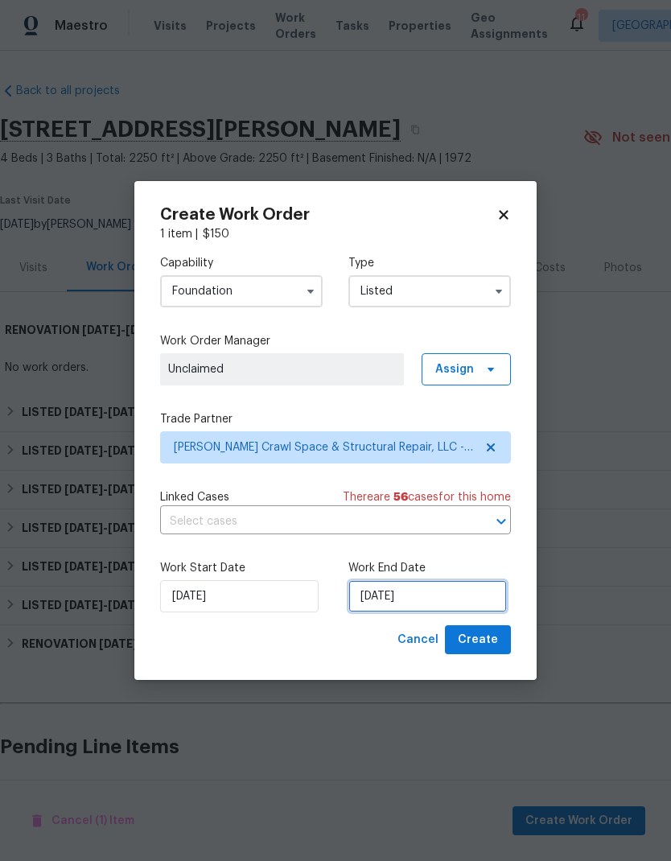
click at [398, 599] on input "[DATE]" at bounding box center [427, 596] width 158 height 32
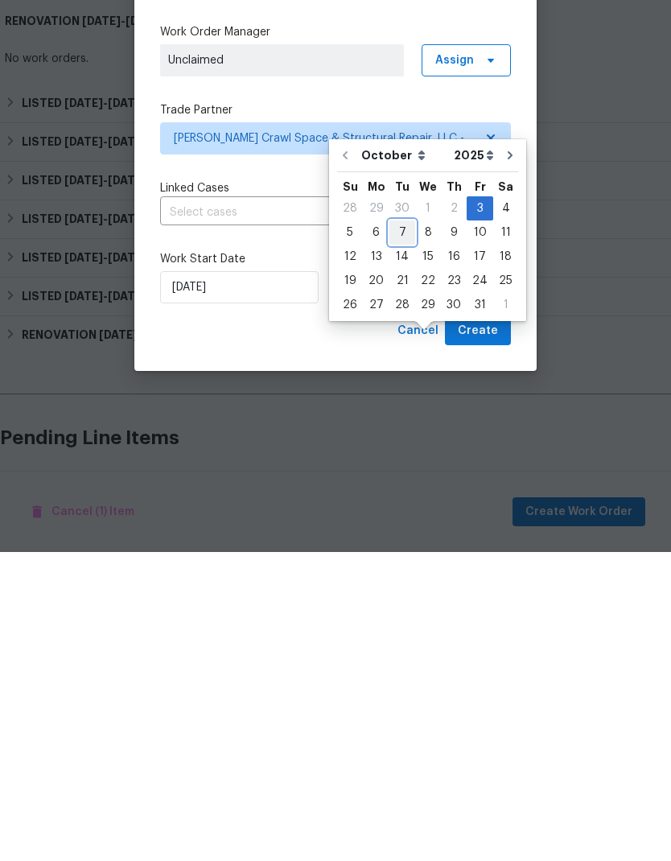
click at [399, 530] on div "7" at bounding box center [402, 541] width 26 height 23
type input "10/7/2025"
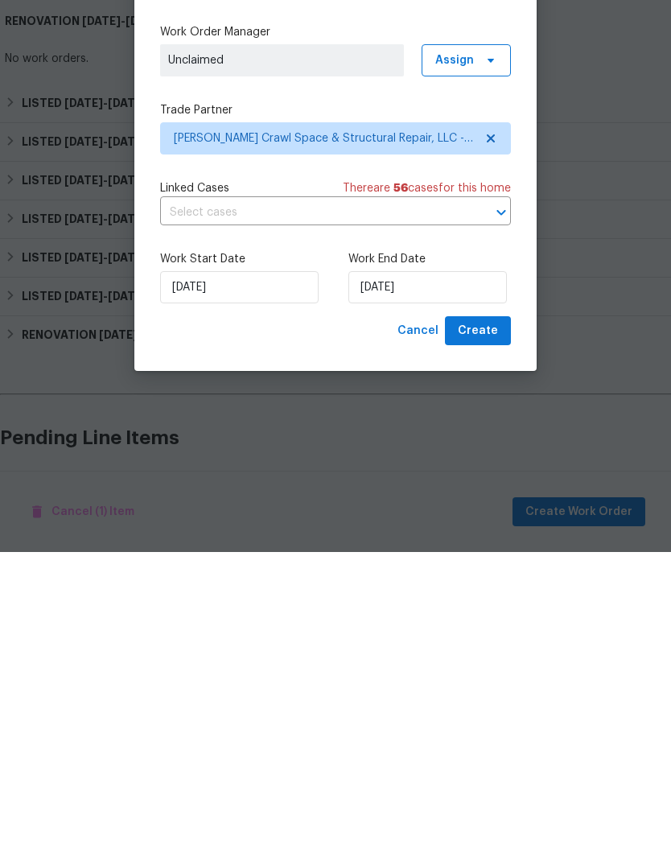
scroll to position [64, 0]
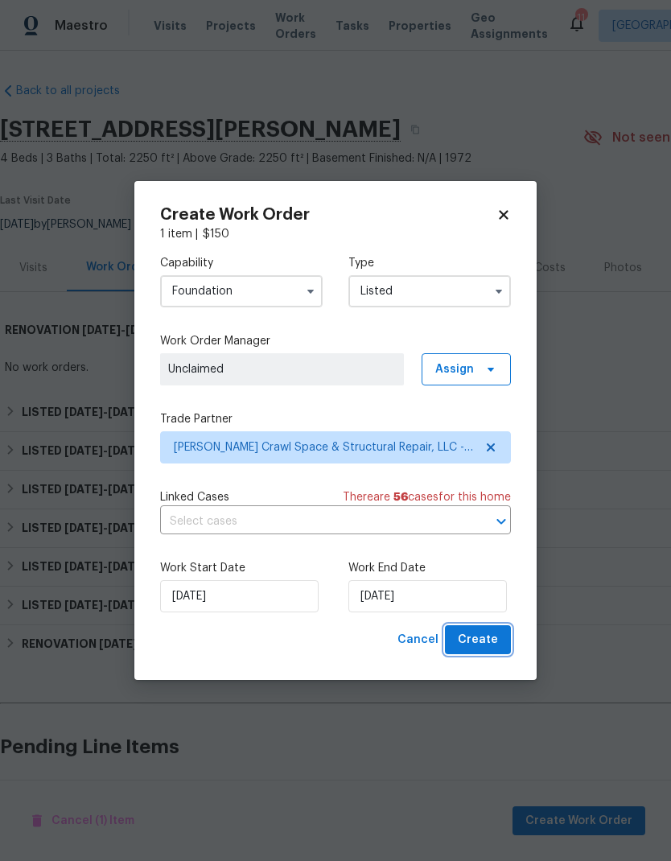
click at [496, 638] on span "Create" at bounding box center [478, 640] width 40 height 20
checkbox input "false"
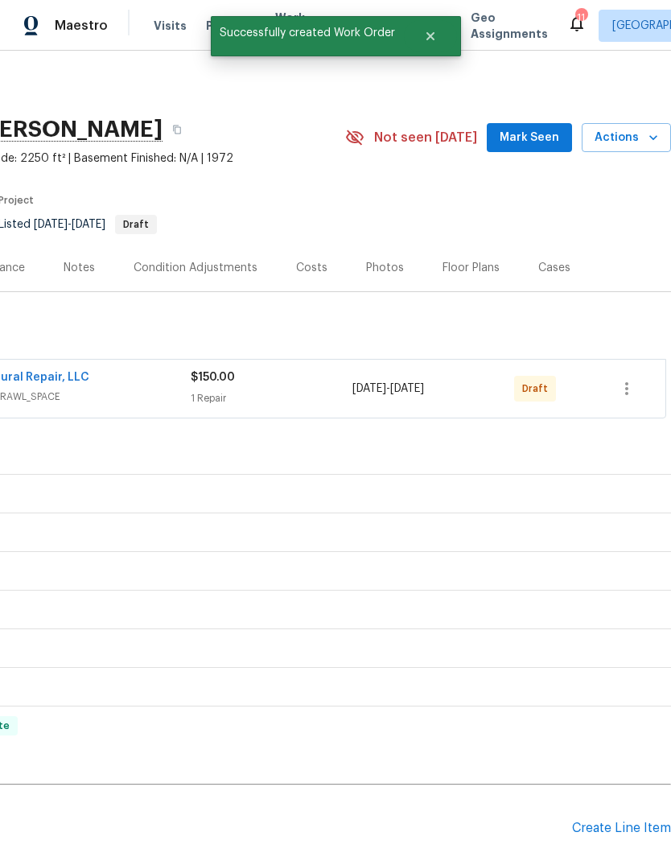
scroll to position [0, 238]
click at [626, 379] on icon "button" at bounding box center [626, 388] width 19 height 19
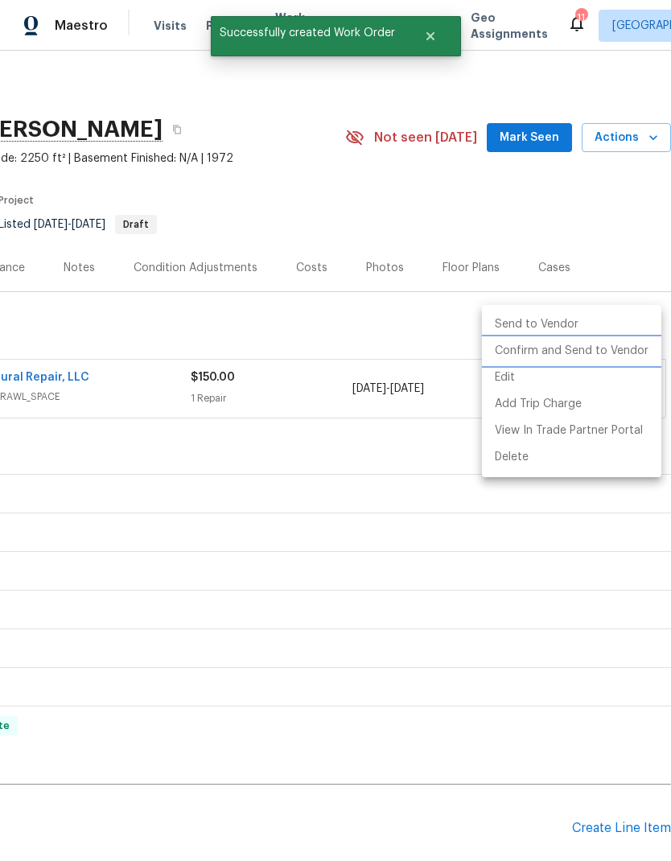
click at [591, 360] on li "Confirm and Send to Vendor" at bounding box center [571, 351] width 179 height 27
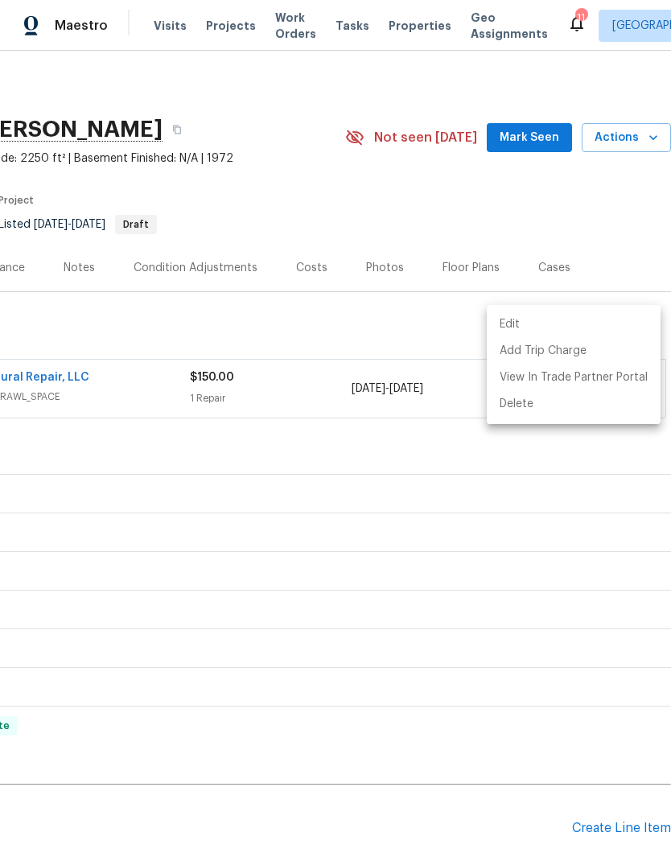
click at [484, 254] on div at bounding box center [335, 430] width 671 height 861
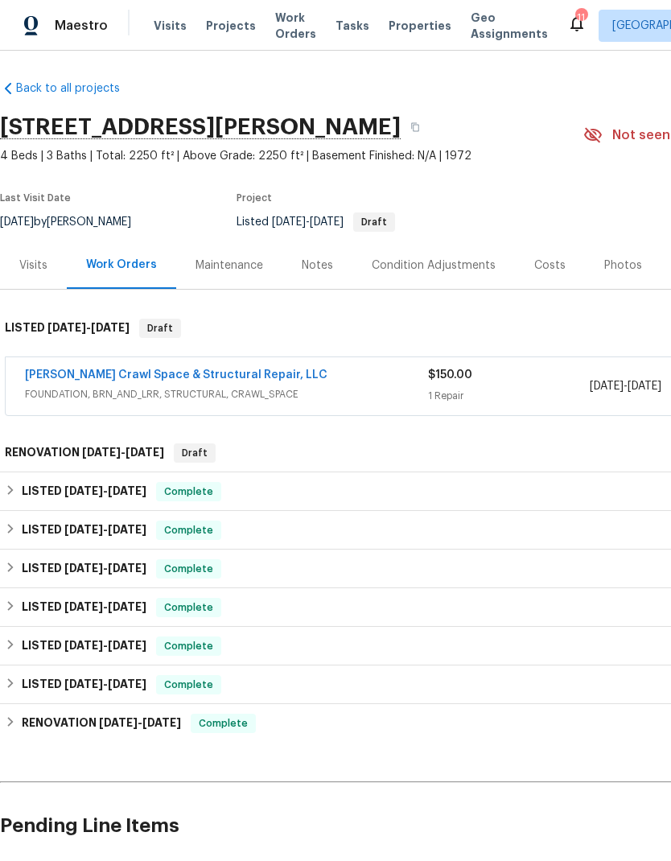
scroll to position [2, 0]
click at [60, 80] on link "Back to all projects" at bounding box center [77, 88] width 154 height 16
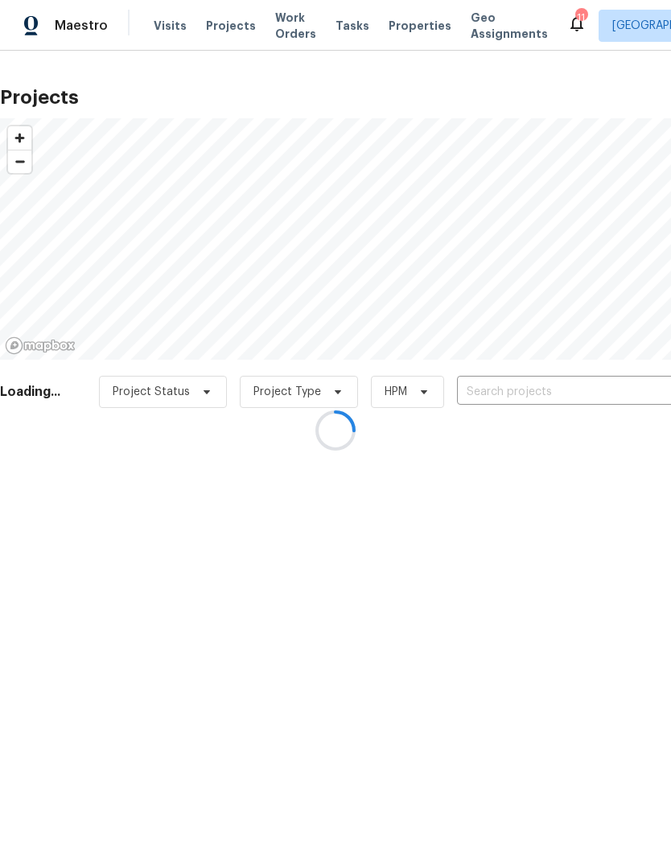
click at [230, 22] on div at bounding box center [335, 430] width 671 height 861
click at [414, 20] on div at bounding box center [335, 430] width 671 height 861
click at [422, 20] on div at bounding box center [335, 430] width 671 height 861
click at [405, 20] on div at bounding box center [335, 430] width 671 height 861
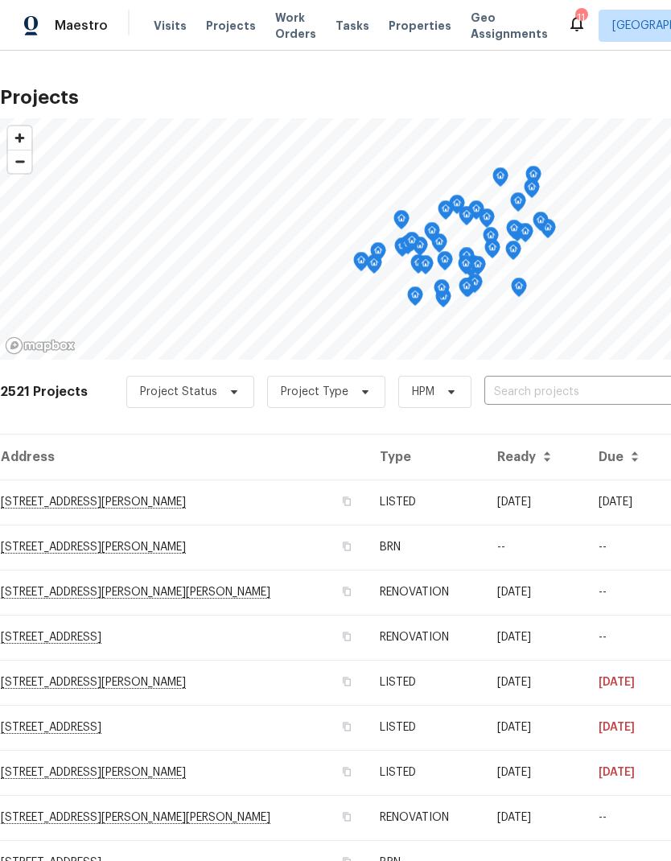
click at [412, 32] on span "Properties" at bounding box center [420, 26] width 63 height 16
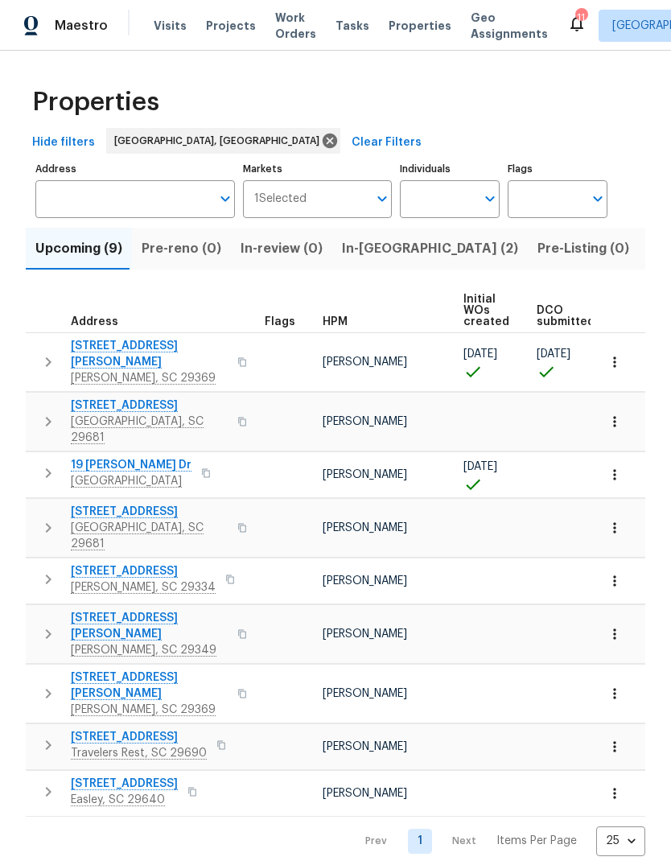
click at [648, 251] on span "Listed (33)" at bounding box center [682, 248] width 68 height 23
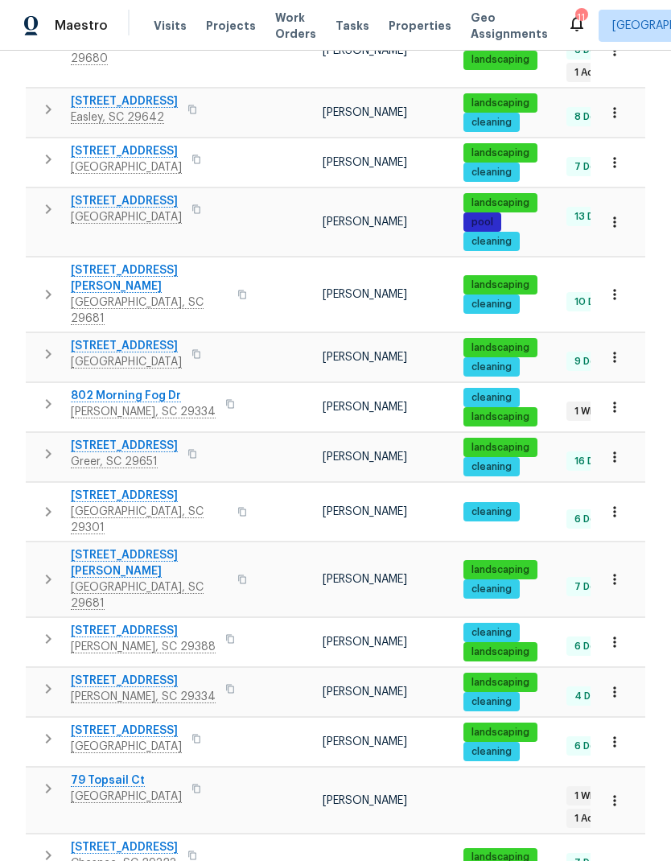
scroll to position [64, 0]
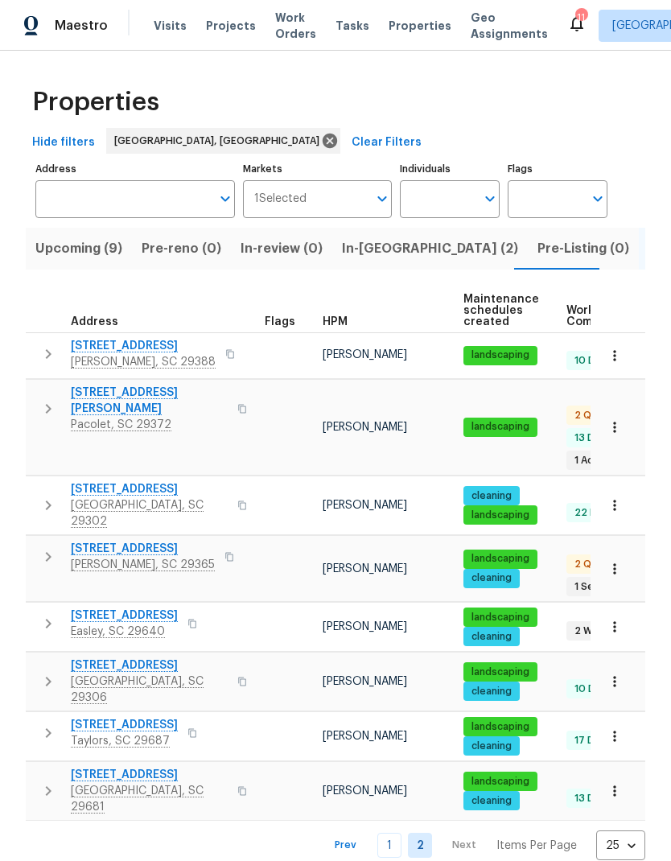
click at [130, 607] on span "[STREET_ADDRESS]" at bounding box center [124, 615] width 107 height 16
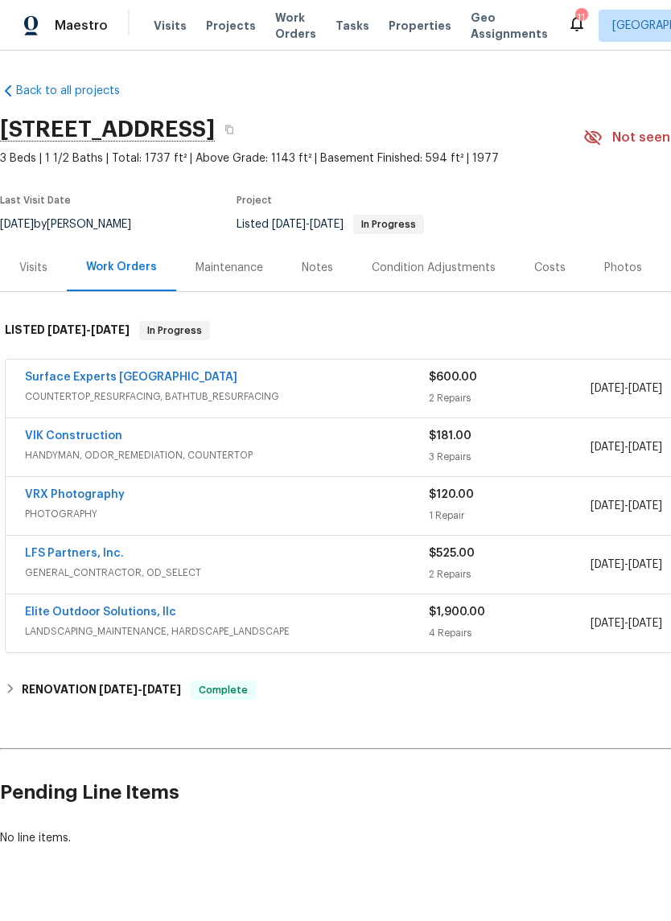
click at [136, 378] on link "Surface Experts [GEOGRAPHIC_DATA]" at bounding box center [131, 377] width 212 height 11
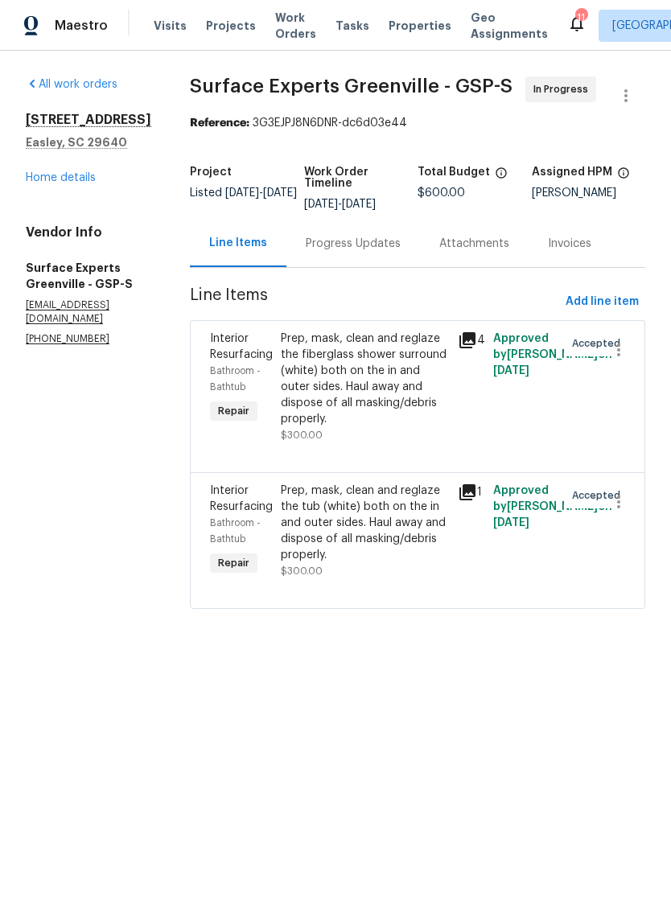
click at [382, 252] on div "Progress Updates" at bounding box center [353, 244] width 95 height 16
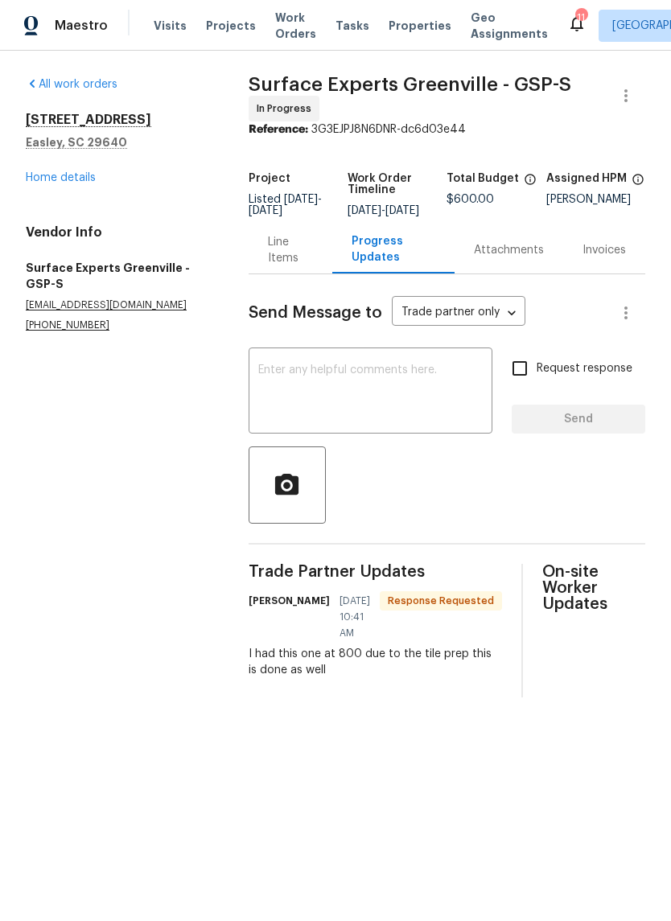
click at [292, 250] on div "Line Items" at bounding box center [290, 250] width 45 height 32
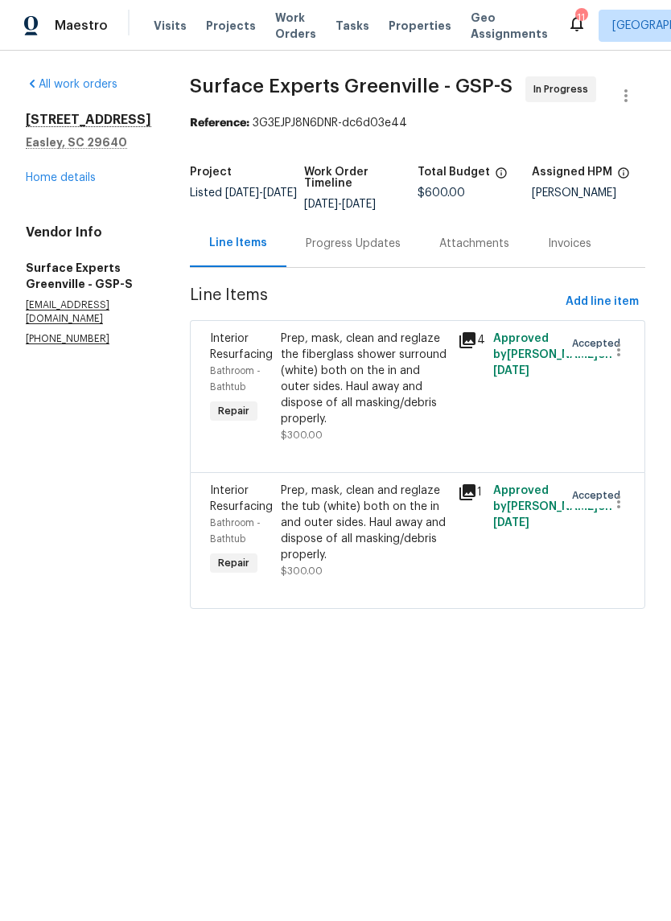
click at [341, 416] on div "Prep, mask, clean and reglaze the fiberglass shower surround (white) both on th…" at bounding box center [364, 379] width 167 height 97
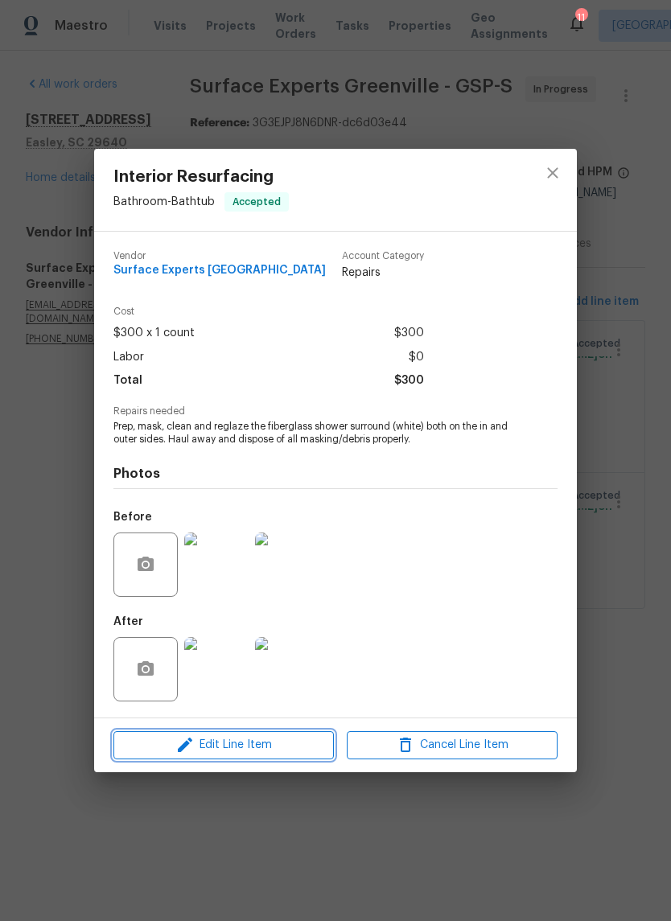
click at [297, 741] on span "Edit Line Item" at bounding box center [223, 745] width 211 height 20
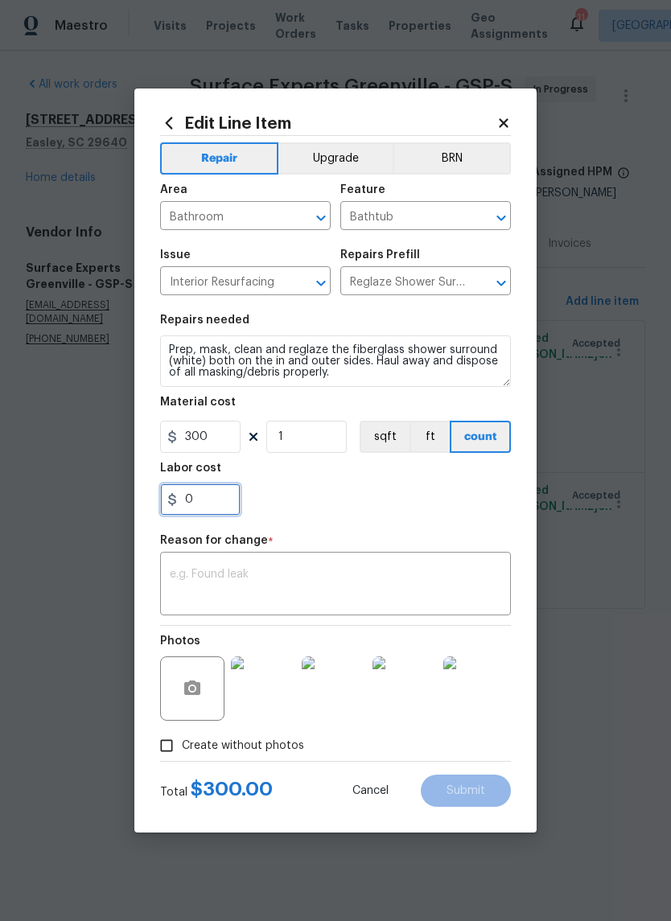
click at [183, 499] on input "0" at bounding box center [200, 500] width 80 height 32
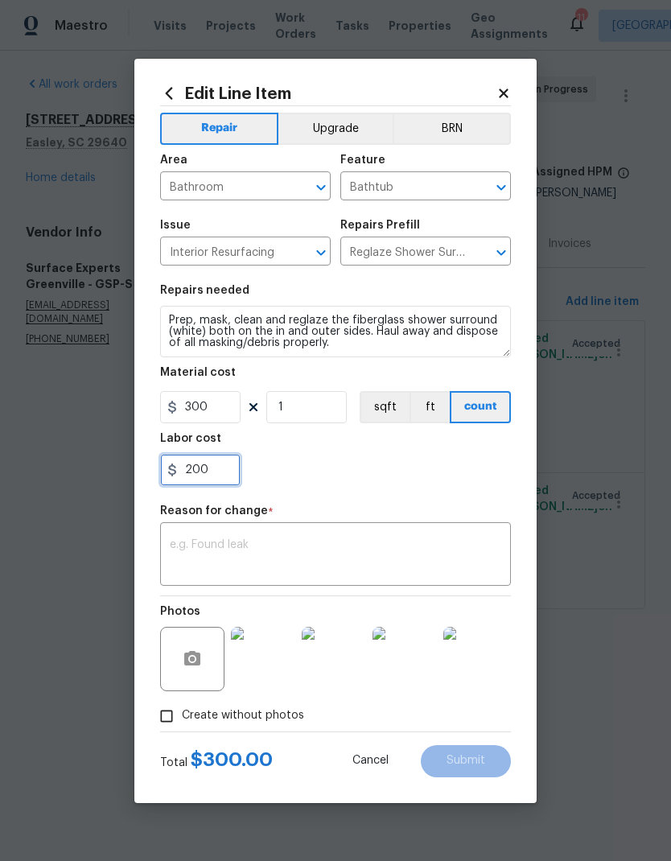
type input "200"
click at [424, 466] on div "200" at bounding box center [335, 470] width 351 height 32
click at [329, 555] on textarea at bounding box center [335, 556] width 331 height 34
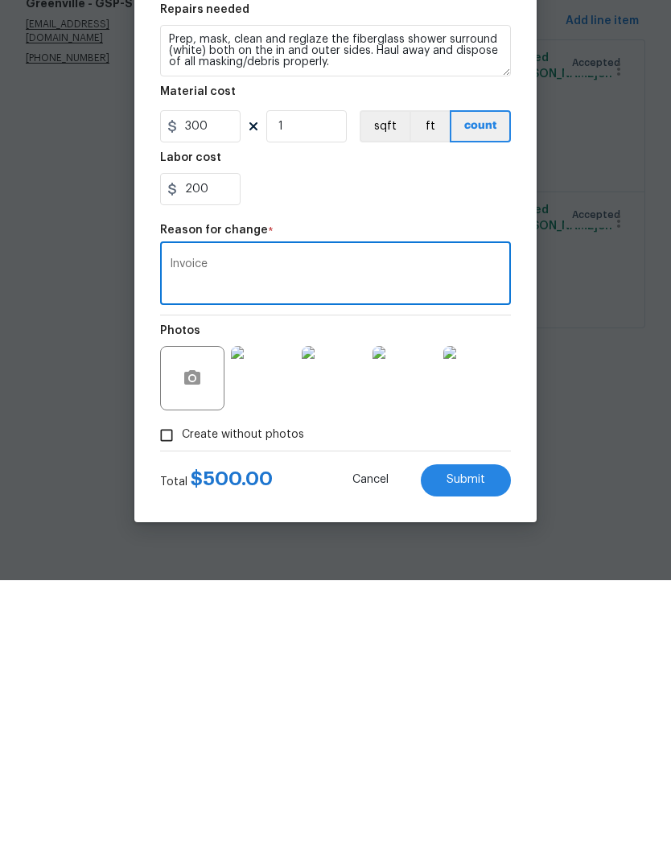
type textarea "Invoice"
click at [471, 755] on span "Submit" at bounding box center [466, 761] width 39 height 12
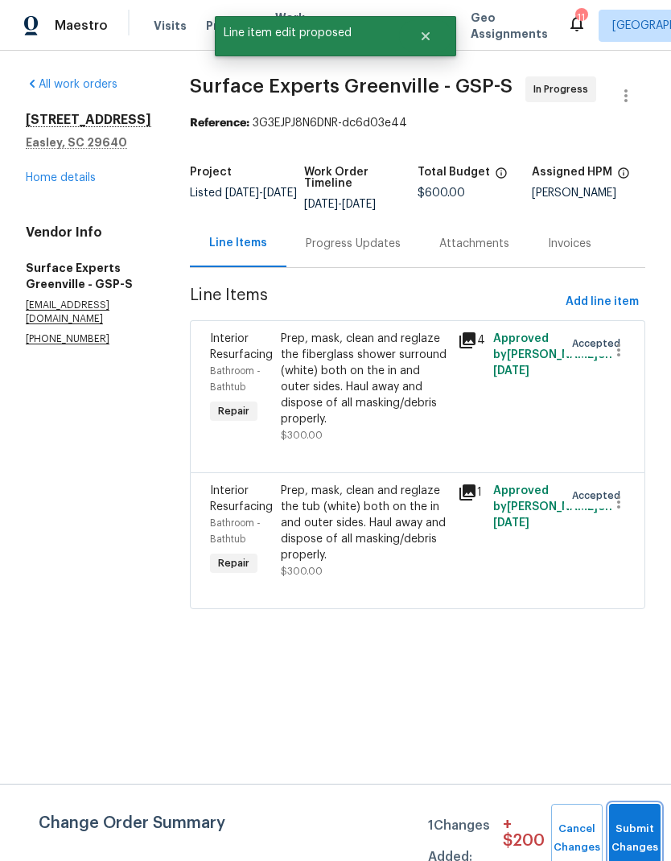
click at [624, 828] on button "Submit Changes" at bounding box center [634, 838] width 51 height 69
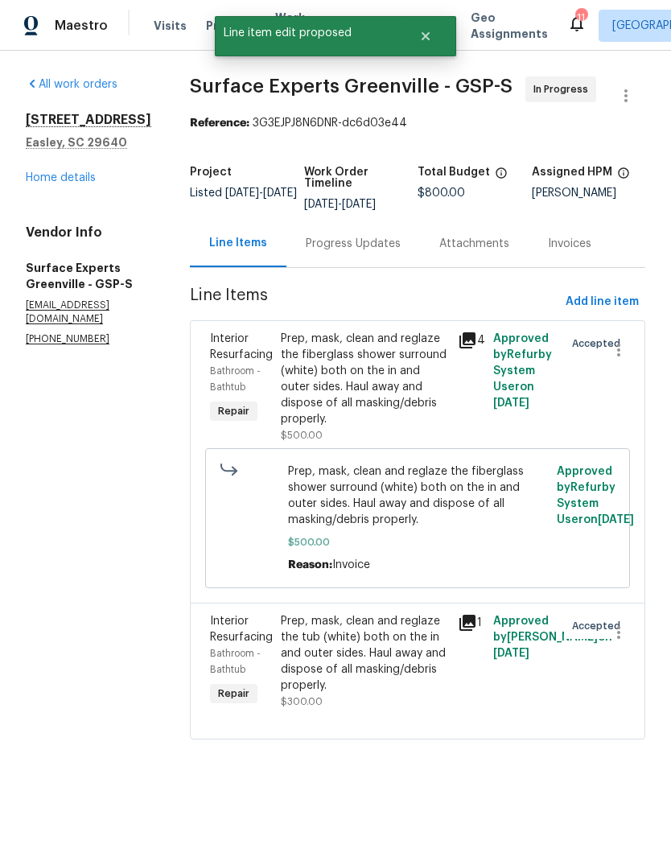
click at [385, 267] on div "Progress Updates" at bounding box center [353, 243] width 134 height 47
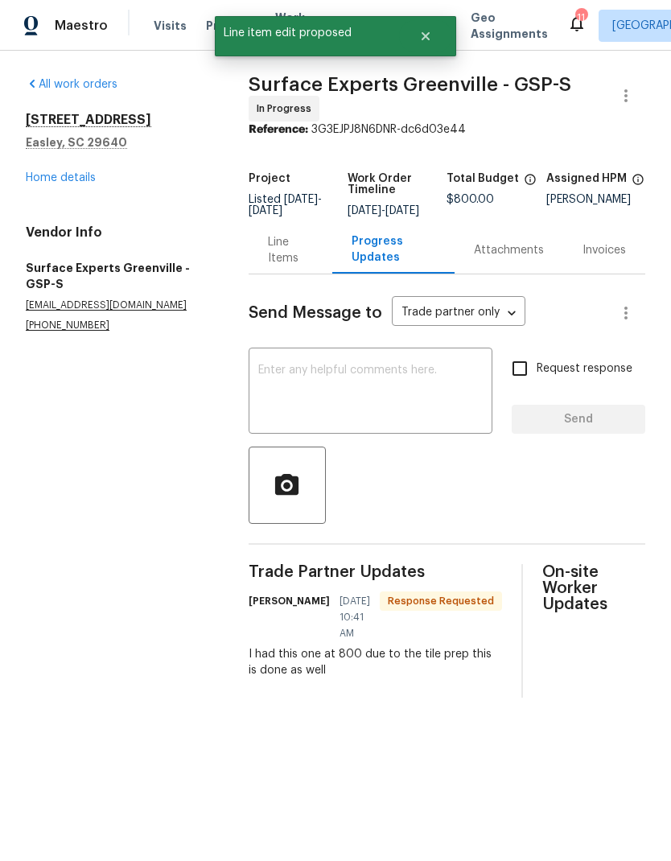
click at [348, 407] on textarea at bounding box center [370, 392] width 224 height 56
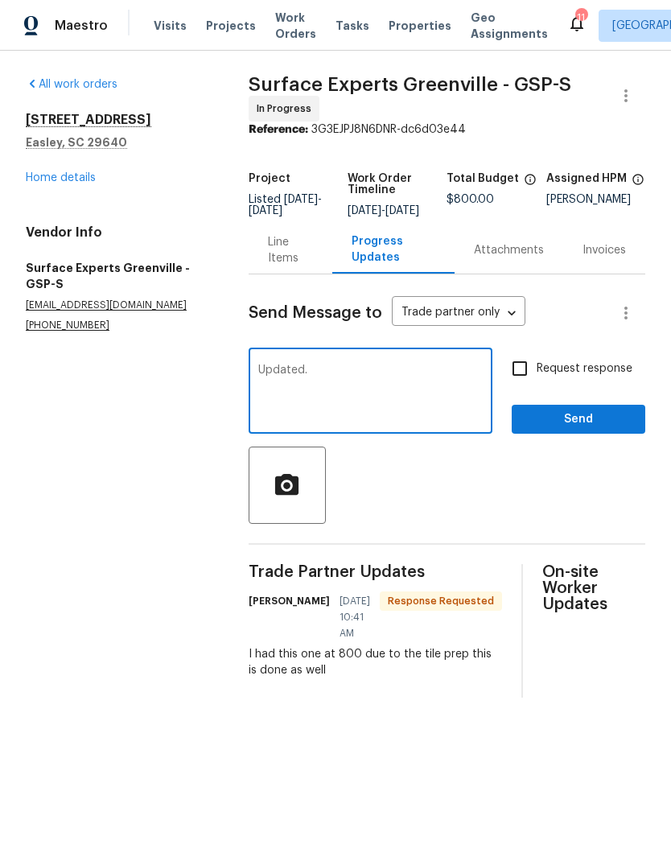
type textarea "Updated."
click at [517, 383] on input "Request response" at bounding box center [520, 369] width 34 height 34
checkbox input "true"
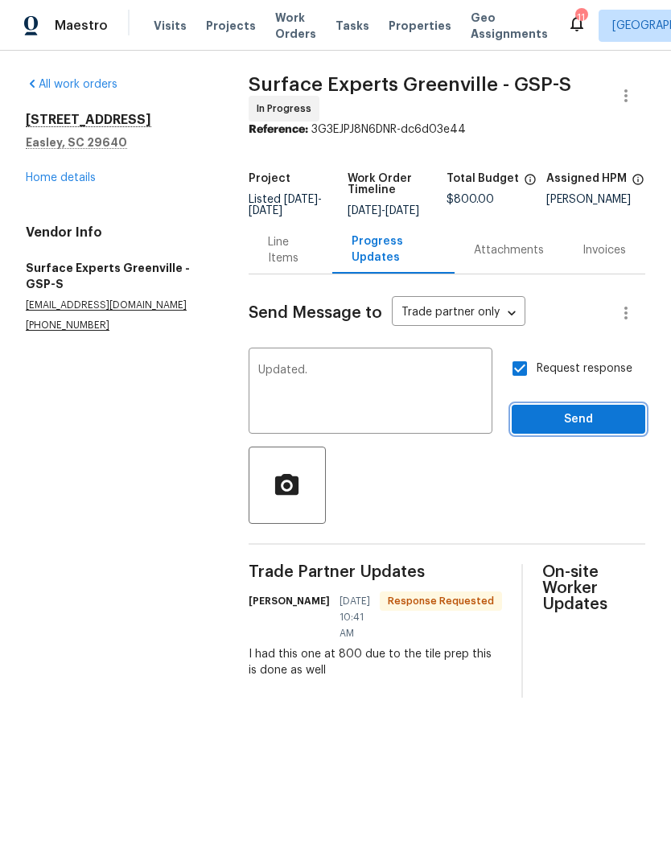
click at [594, 430] on span "Send" at bounding box center [579, 420] width 108 height 20
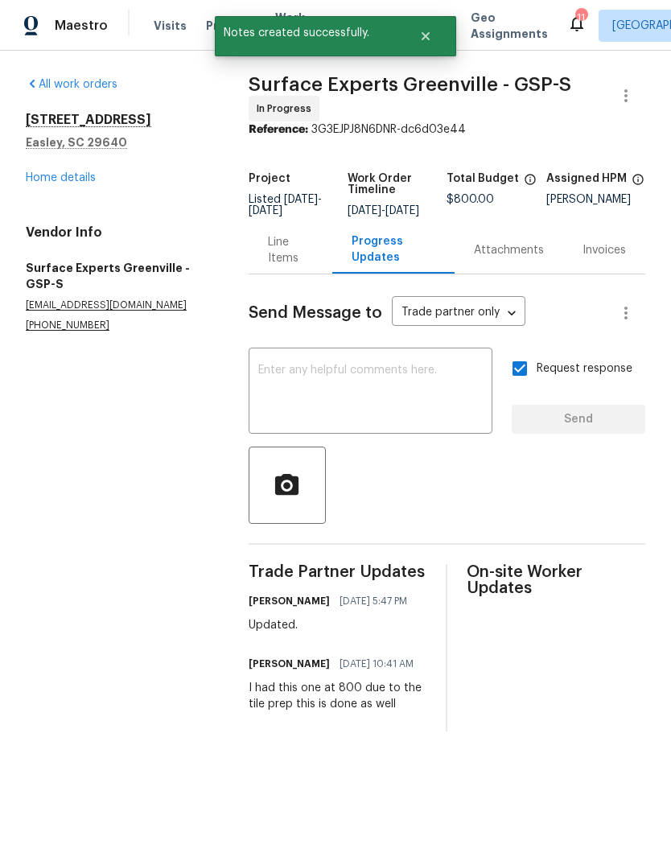
click at [74, 182] on link "Home details" at bounding box center [61, 177] width 70 height 11
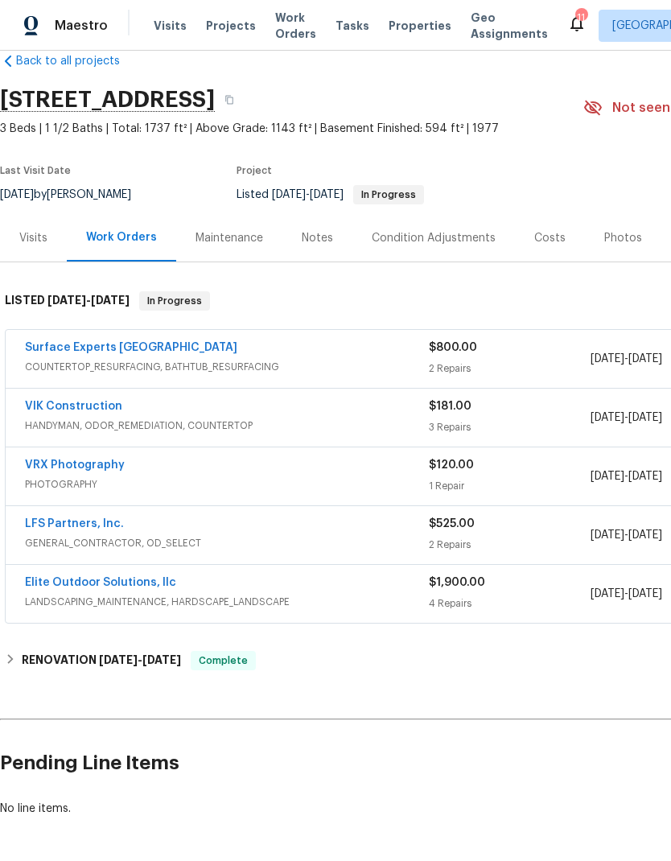
scroll to position [30, 0]
click at [103, 411] on link "VIK Construction" at bounding box center [73, 406] width 97 height 11
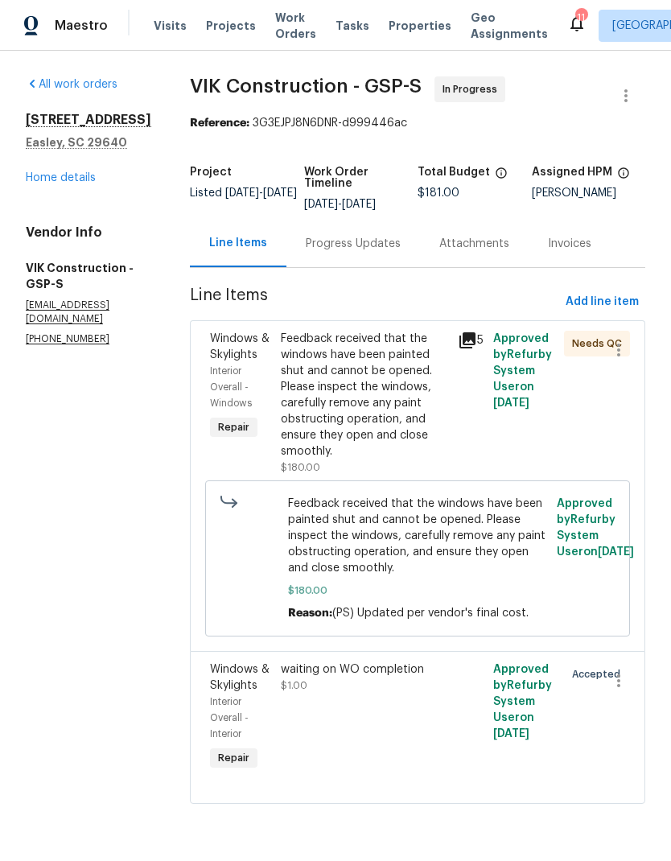
scroll to position [19, 0]
click at [394, 372] on div "Feedback received that the windows have been painted shut and cannot be opened.…" at bounding box center [364, 395] width 167 height 129
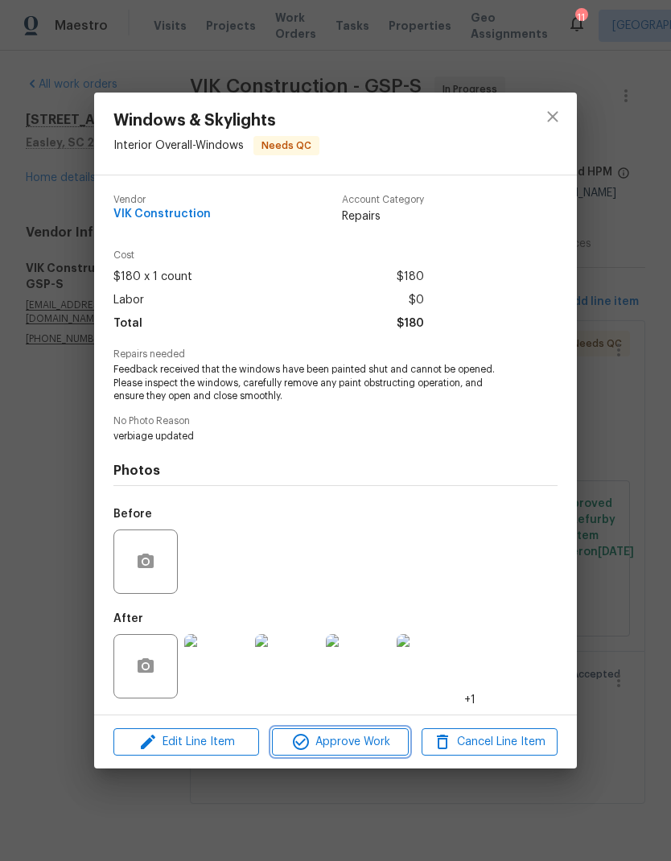
click at [371, 747] on span "Approve Work" at bounding box center [340, 742] width 126 height 20
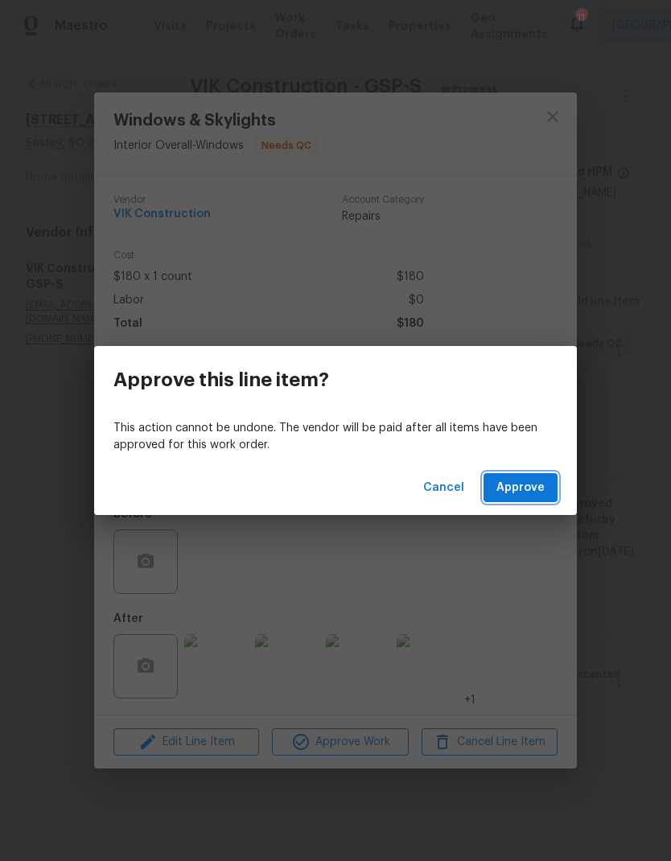
click at [526, 482] on span "Approve" at bounding box center [520, 488] width 48 height 20
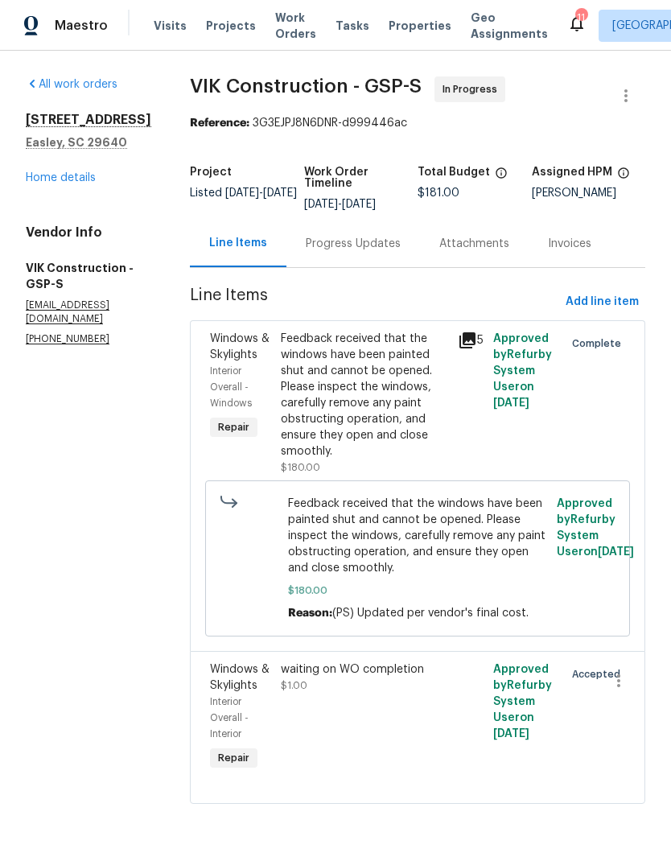
click at [56, 172] on link "Home details" at bounding box center [61, 177] width 70 height 11
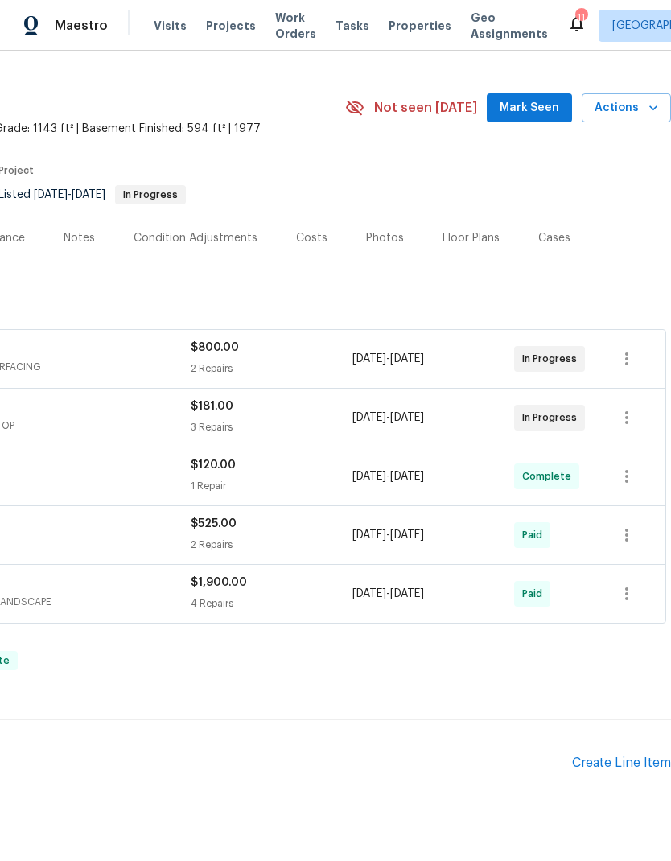
scroll to position [30, 238]
